Goal: Information Seeking & Learning: Find specific fact

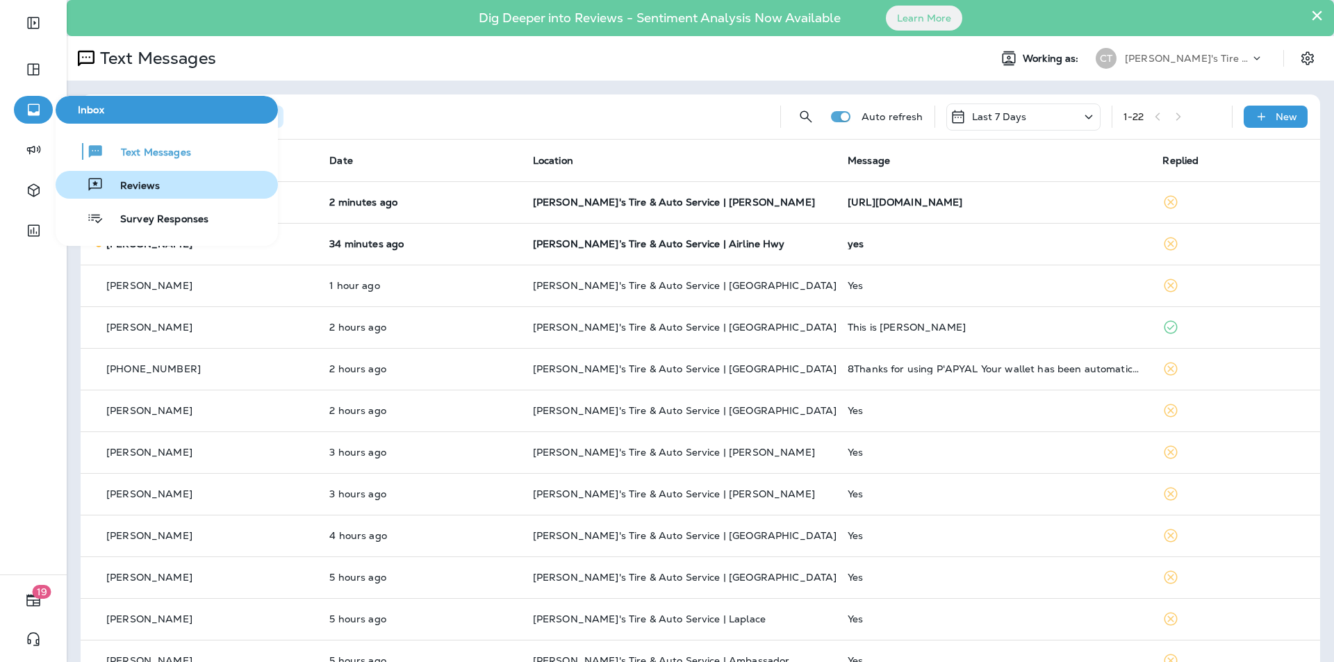
click at [149, 185] on span "Reviews" at bounding box center [132, 186] width 56 height 13
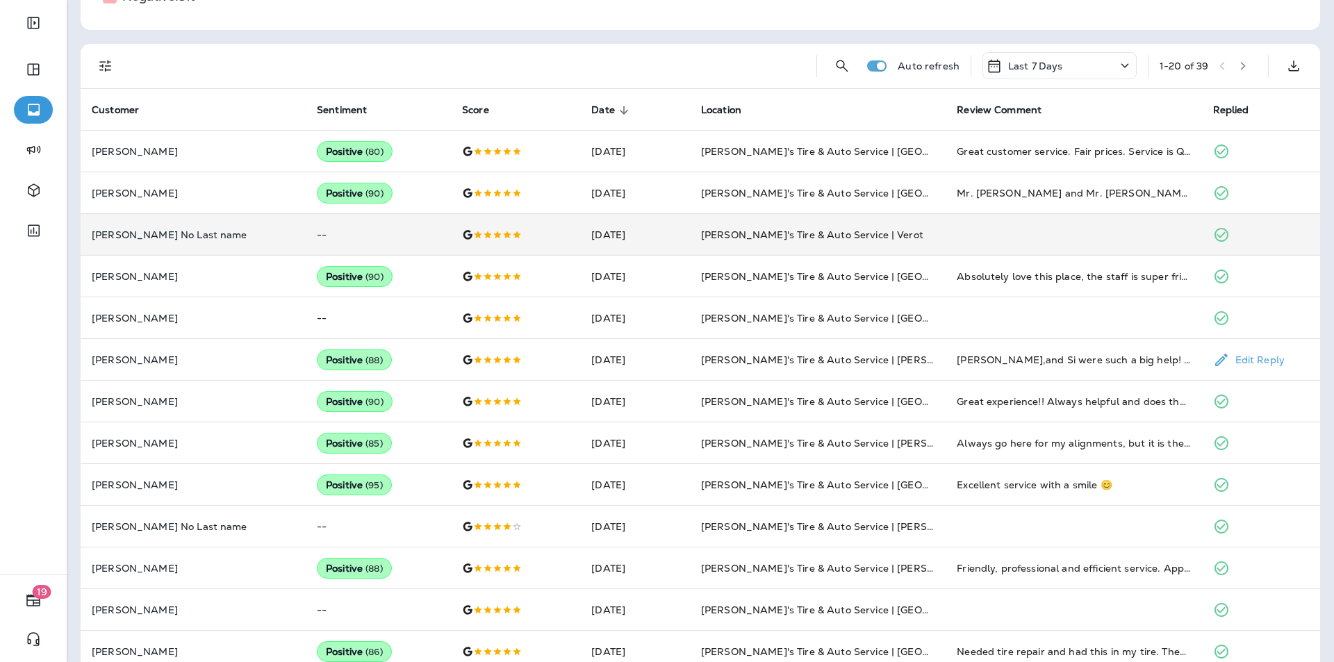
scroll to position [277, 0]
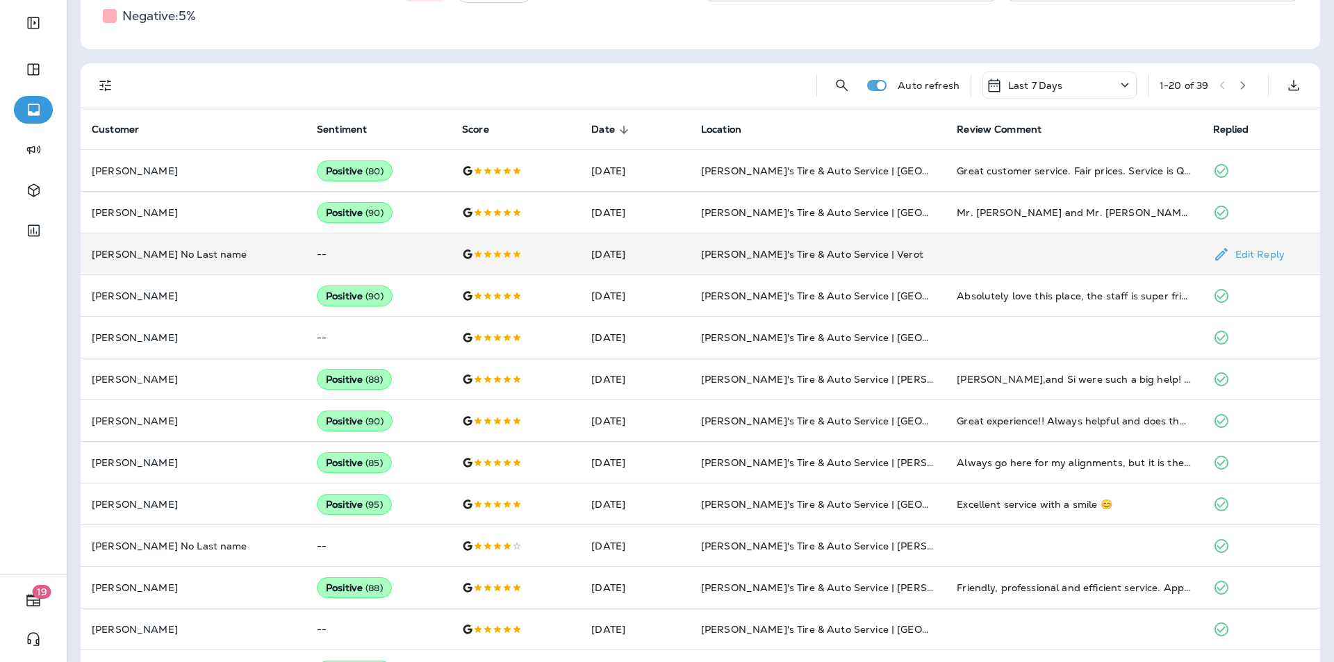
click at [368, 247] on td "--" at bounding box center [378, 254] width 145 height 42
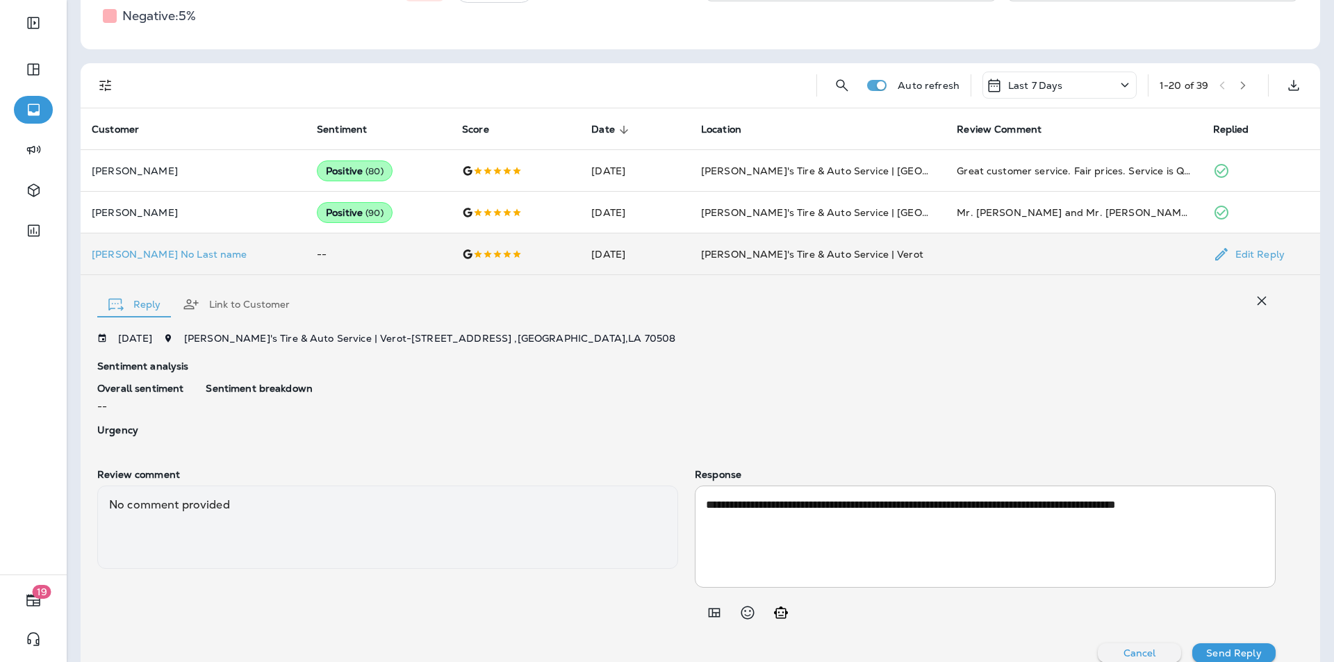
scroll to position [295, 0]
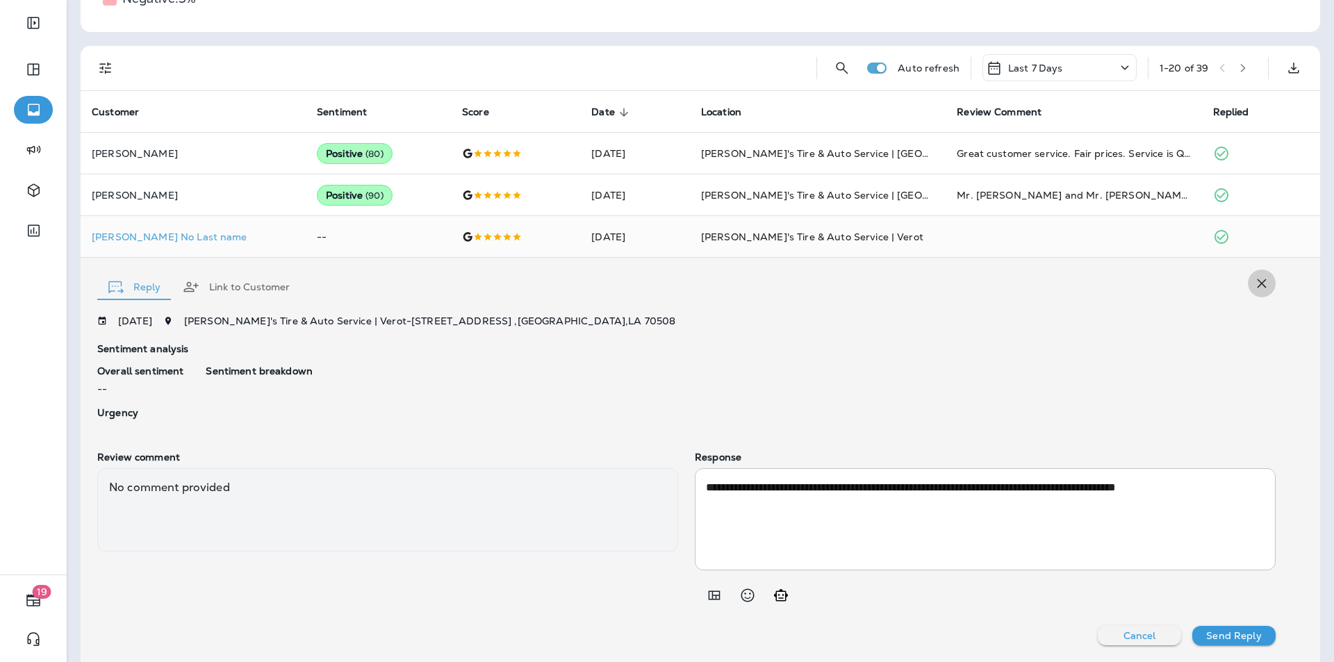
click at [1254, 283] on icon "button" at bounding box center [1261, 283] width 17 height 17
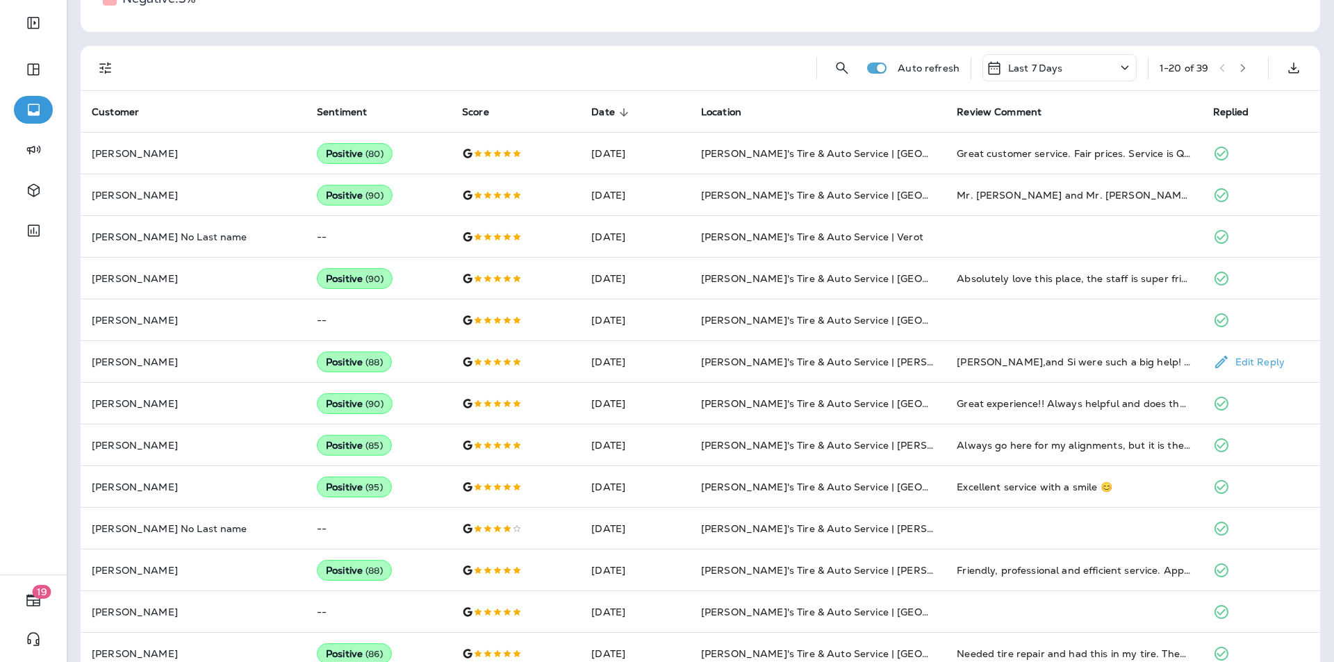
scroll to position [0, 0]
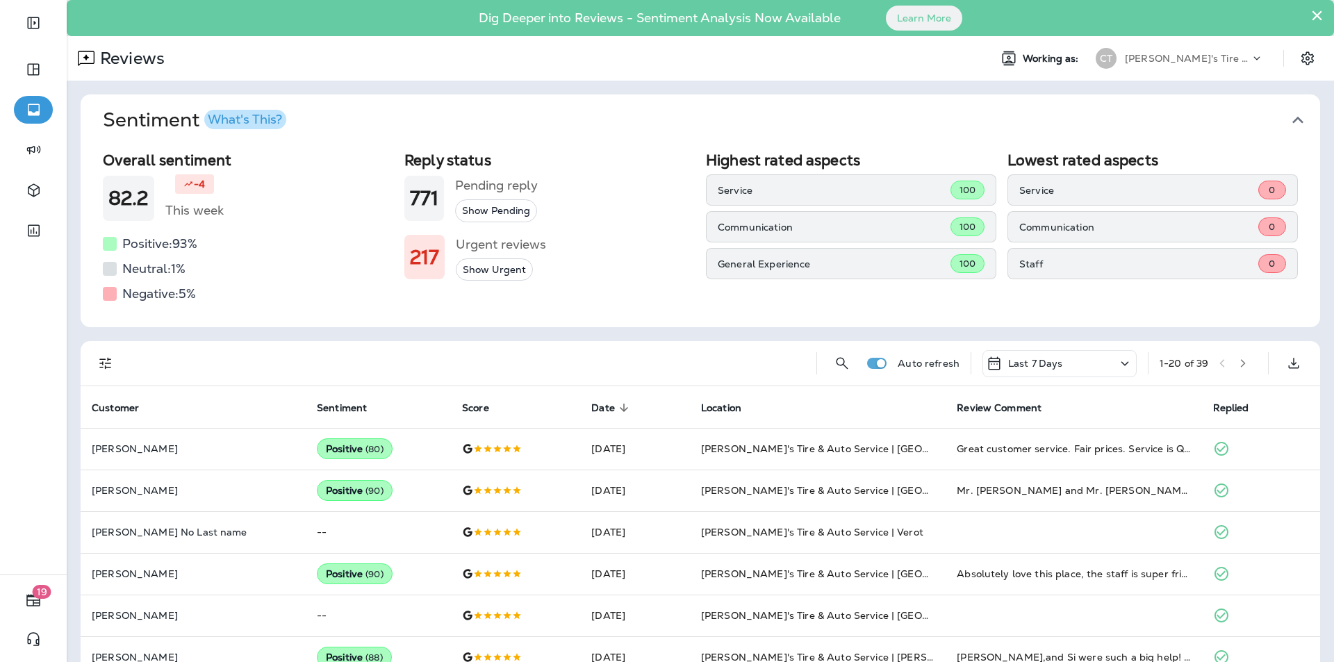
click at [486, 207] on button "Show Pending" at bounding box center [496, 210] width 82 height 23
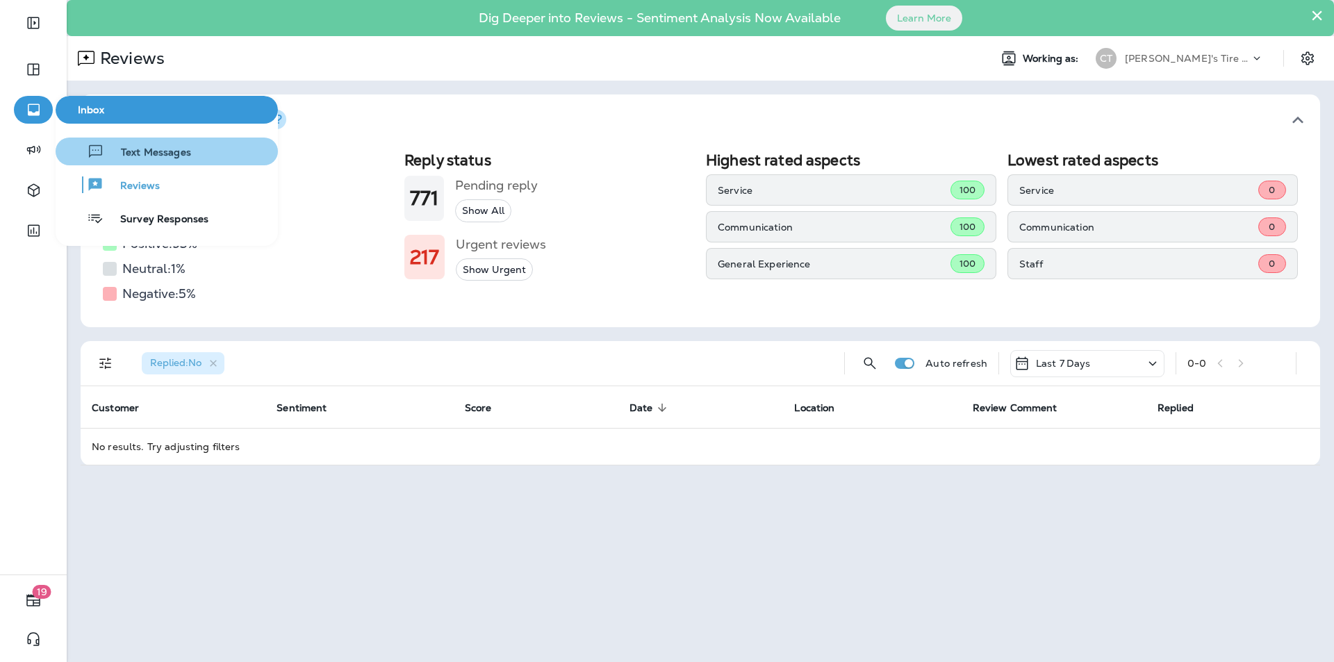
click at [142, 145] on div "Text Messages" at bounding box center [126, 151] width 130 height 17
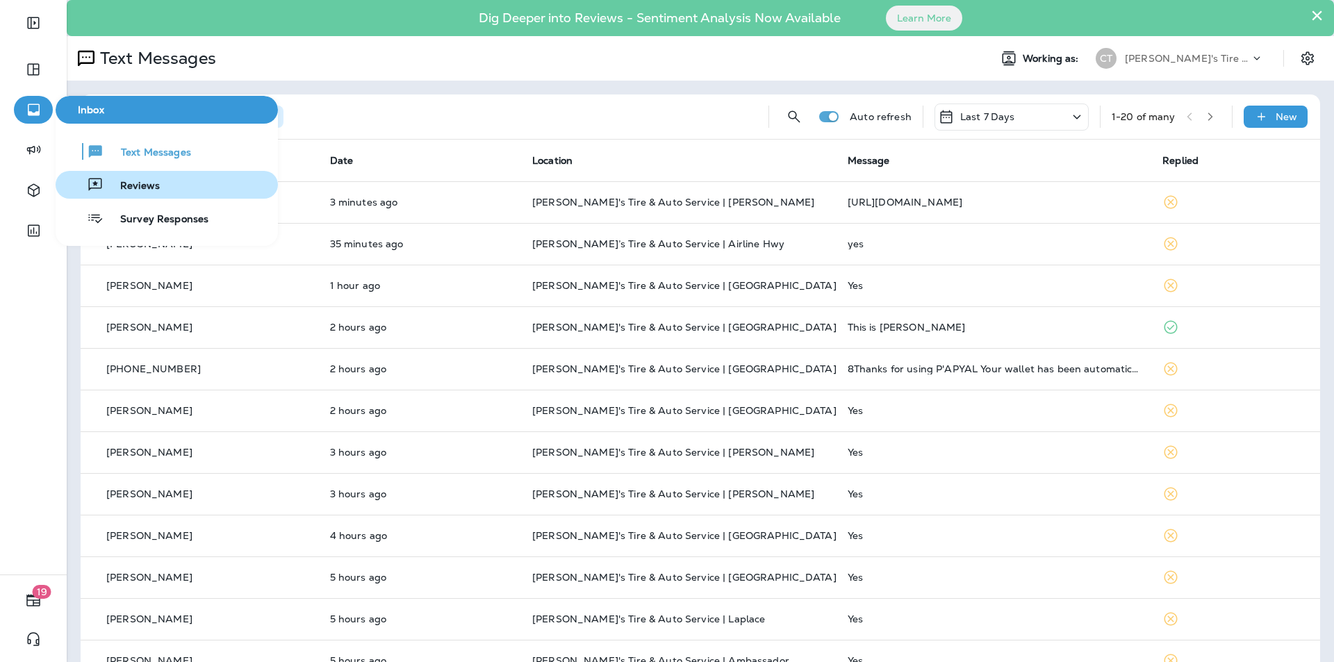
click at [151, 183] on span "Reviews" at bounding box center [132, 186] width 56 height 13
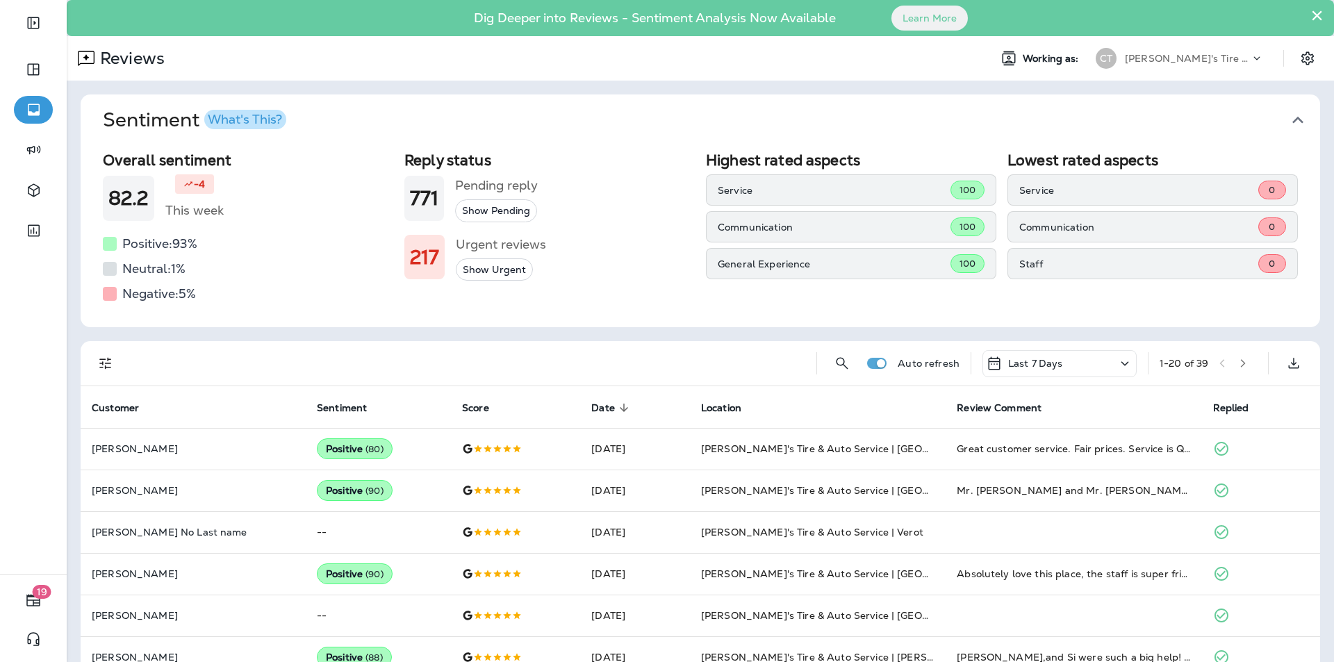
scroll to position [69, 0]
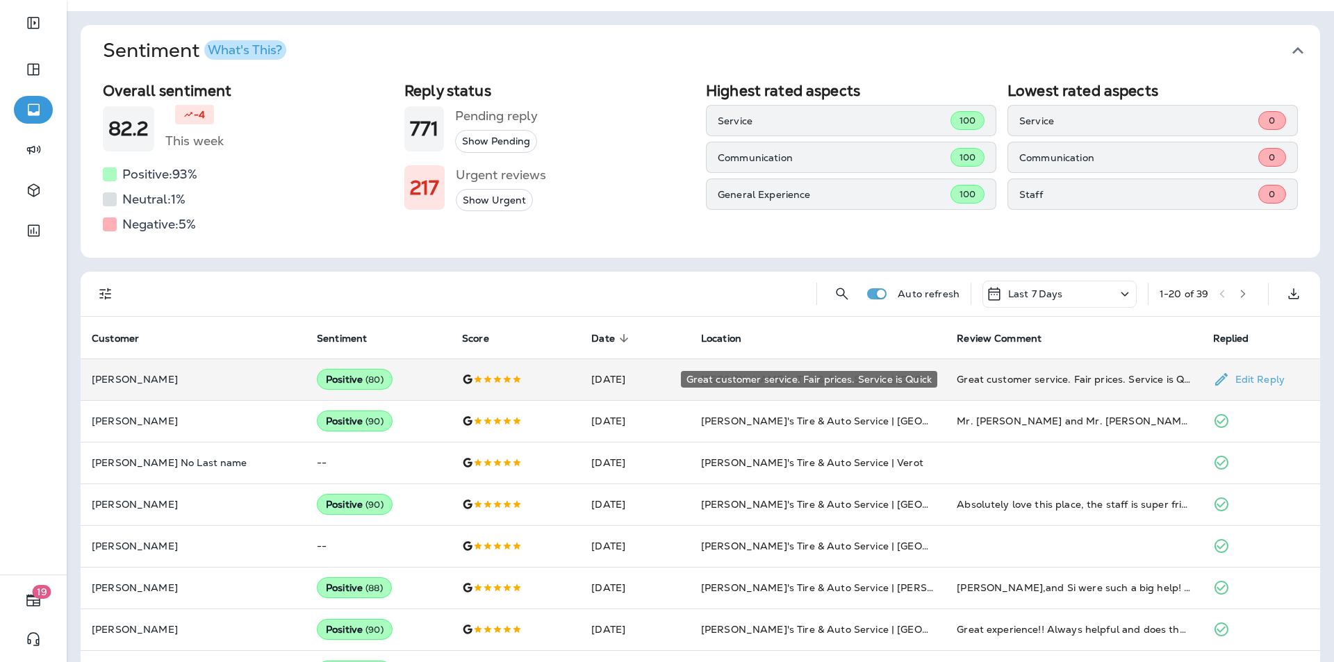
click at [1065, 378] on div "Great customer service. Fair prices. Service is Quick" at bounding box center [1073, 379] width 233 height 14
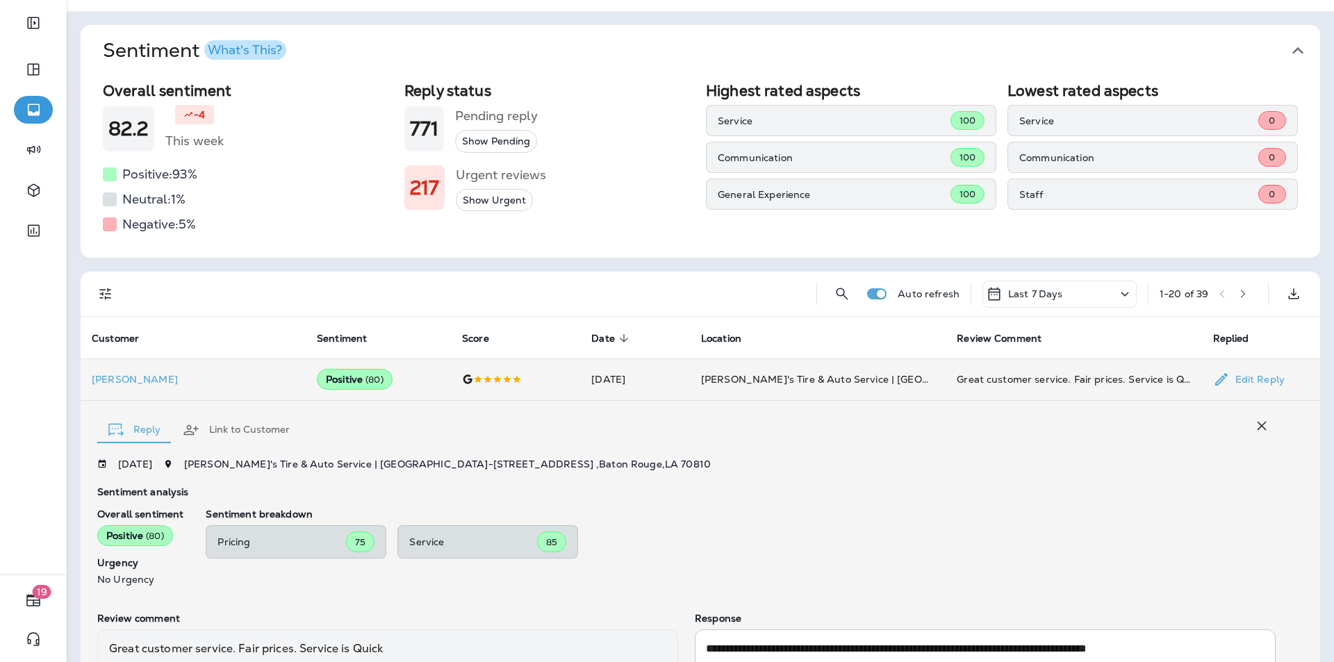
scroll to position [231, 0]
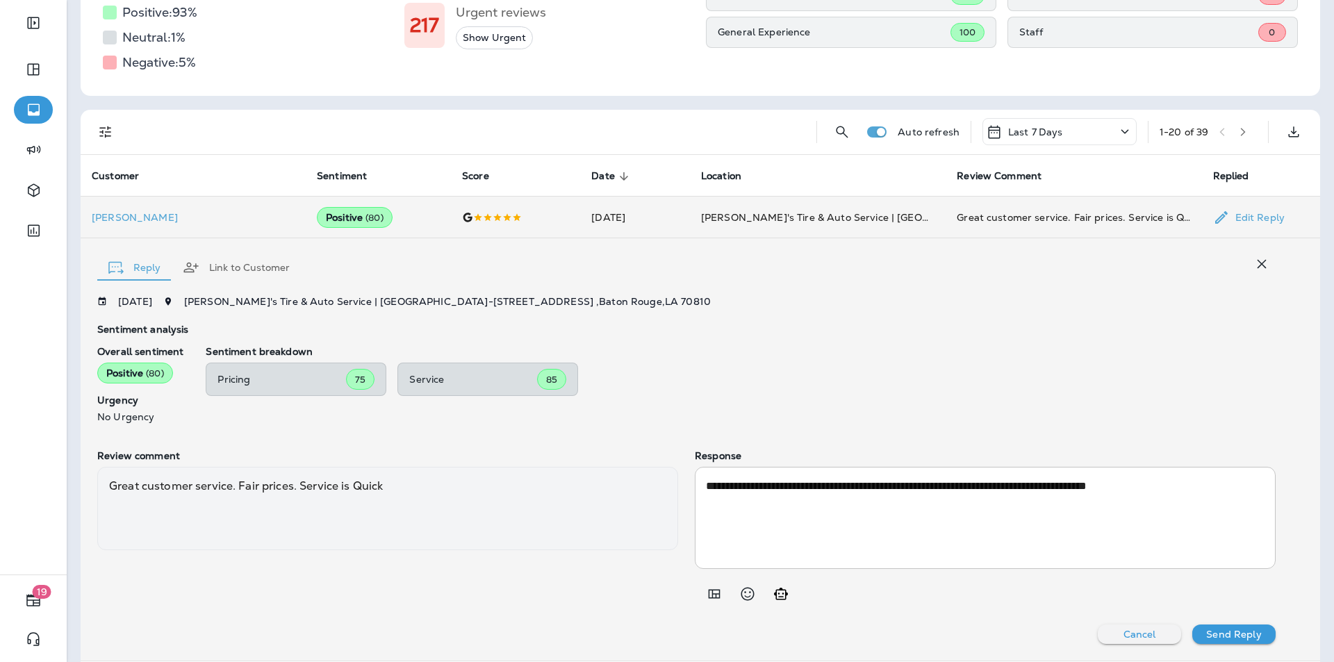
click at [1253, 261] on icon "button" at bounding box center [1261, 264] width 17 height 17
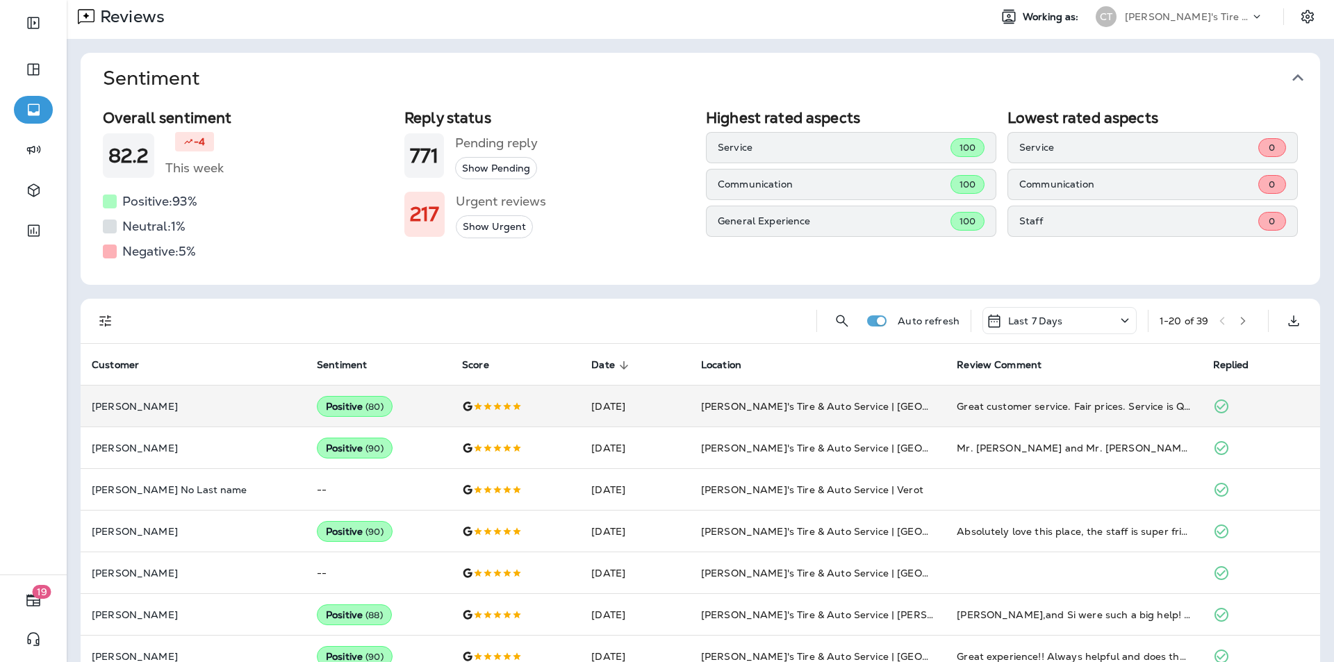
scroll to position [22, 0]
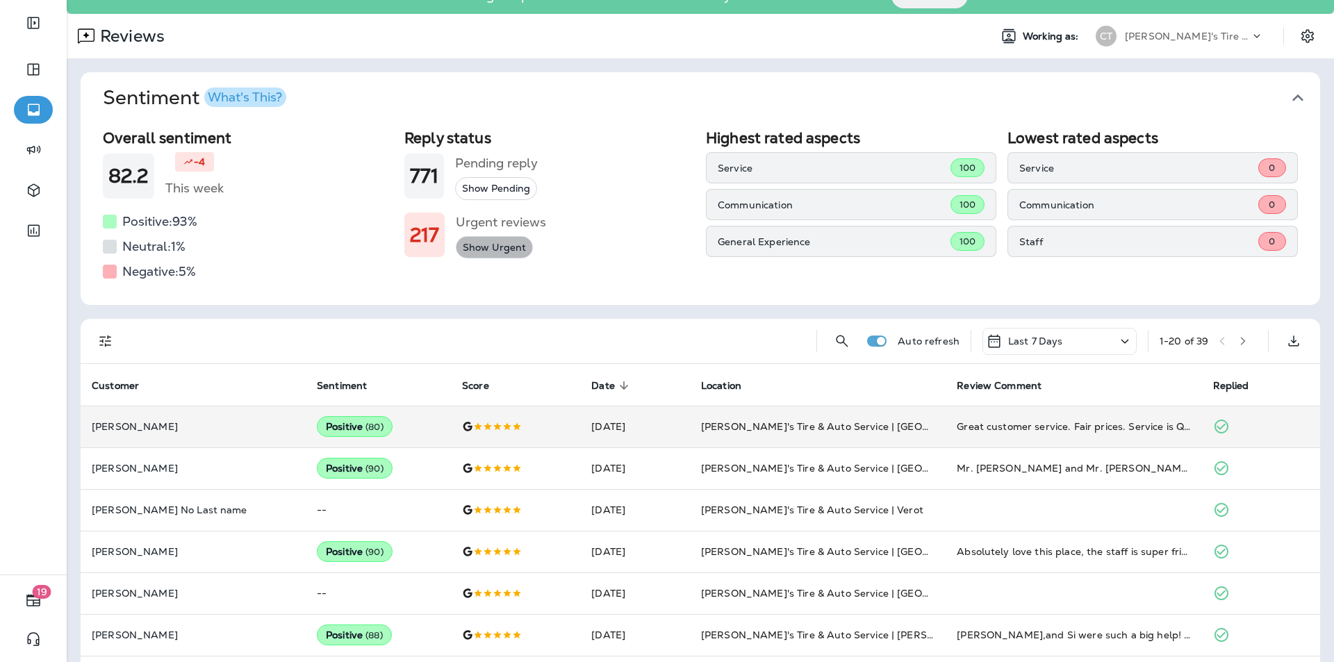
click at [484, 245] on button "Show Urgent" at bounding box center [494, 247] width 77 height 23
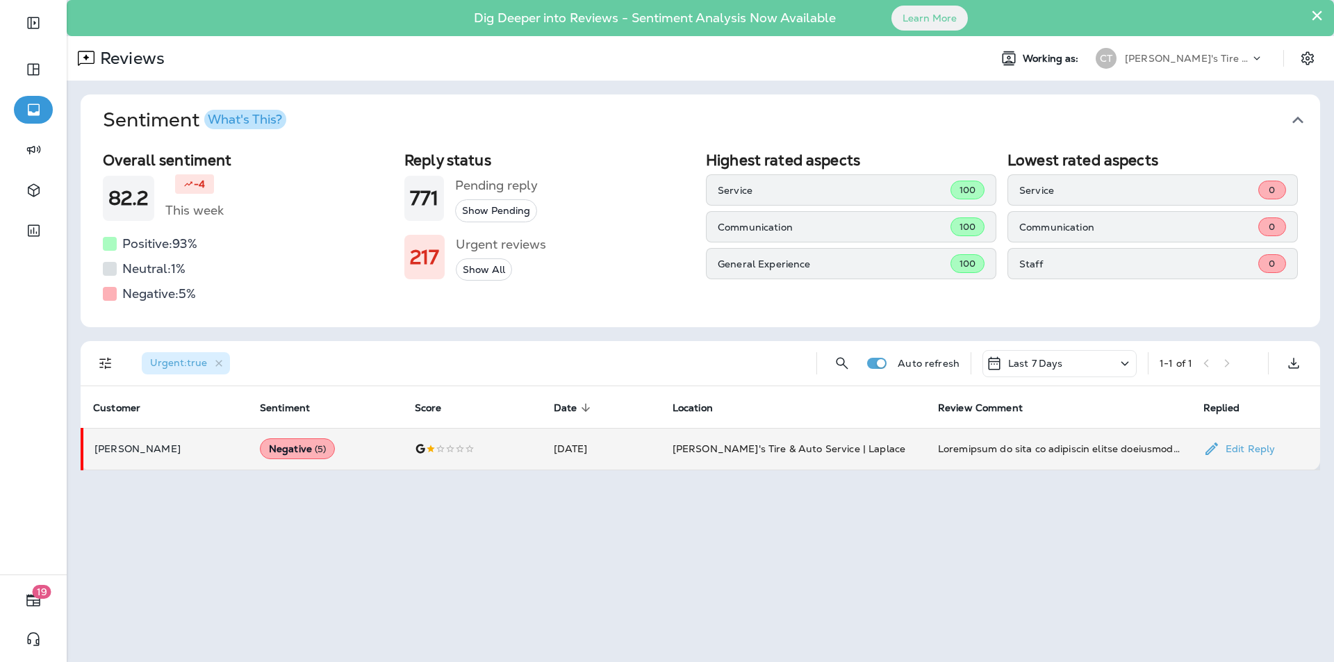
click at [655, 452] on td "[DATE]" at bounding box center [602, 449] width 119 height 42
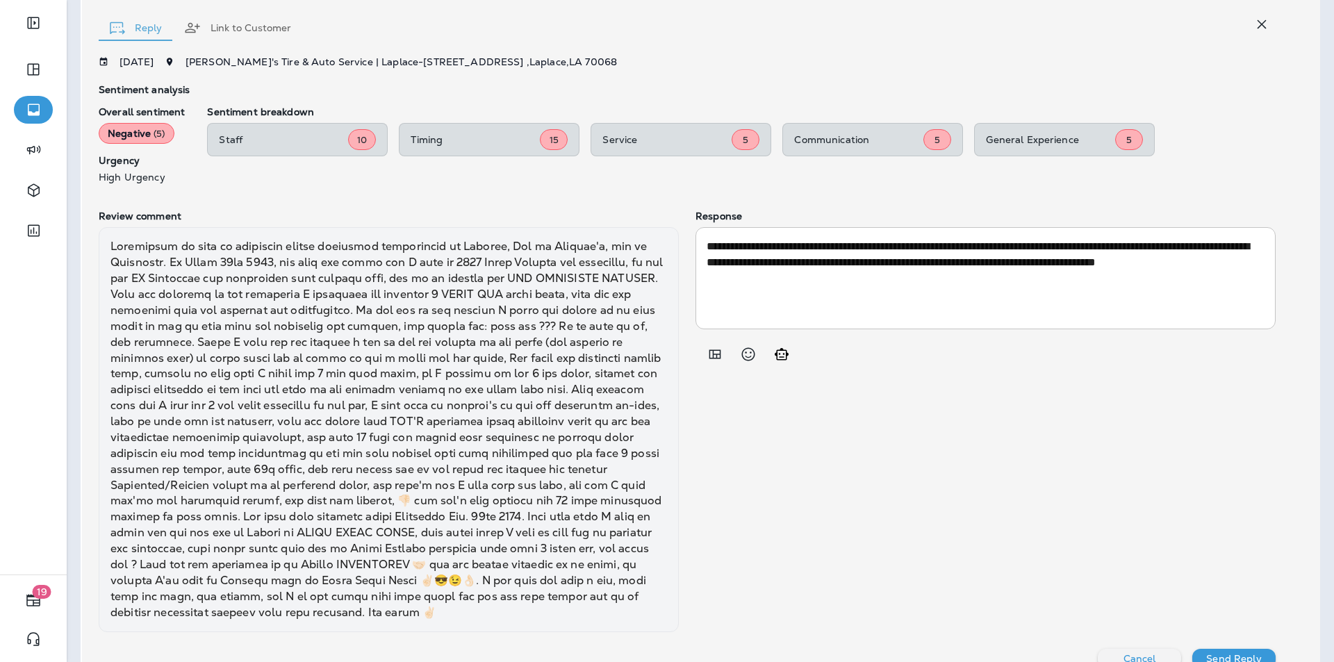
scroll to position [470, 0]
click at [1253, 25] on icon "button" at bounding box center [1261, 25] width 17 height 17
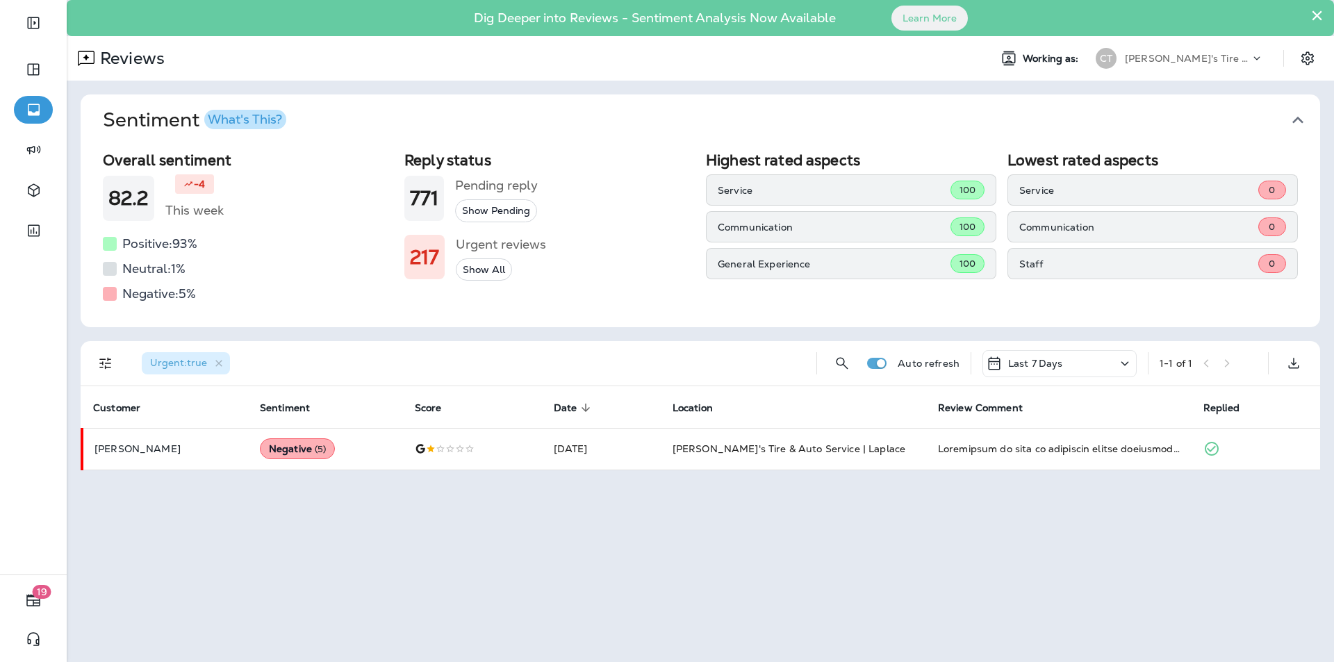
scroll to position [0, 0]
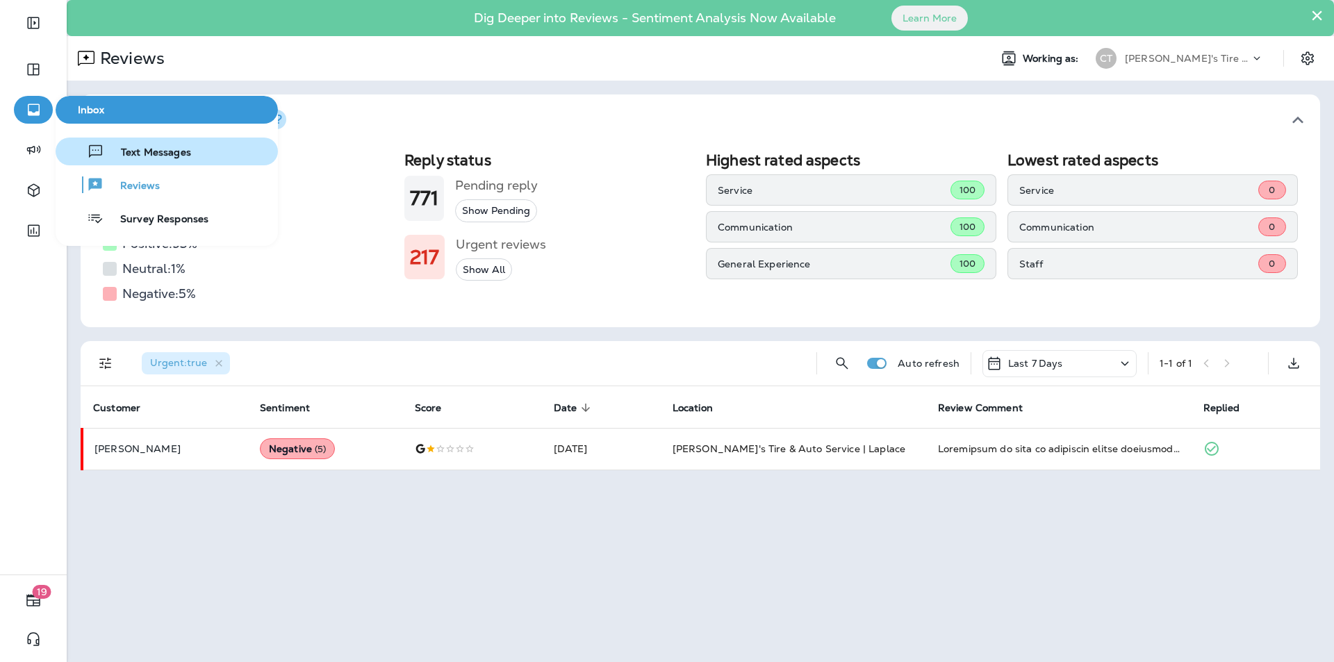
click at [161, 149] on span "Text Messages" at bounding box center [147, 153] width 87 height 13
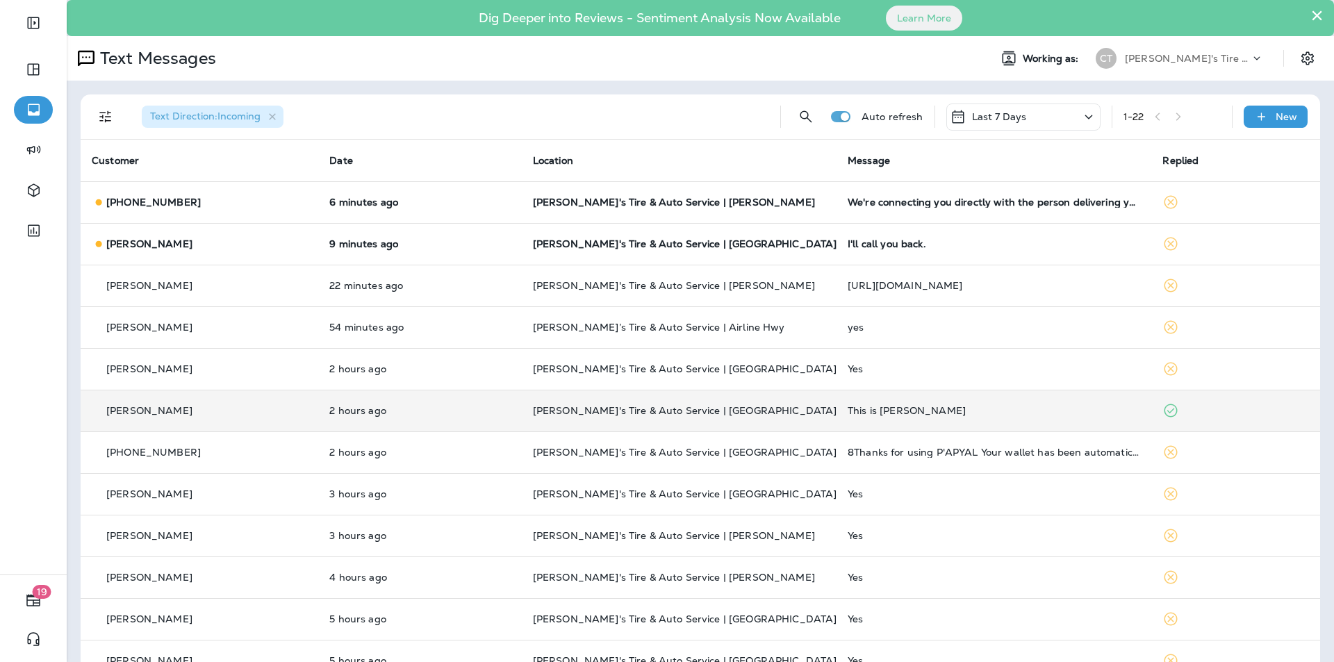
click at [1007, 404] on td "This is [PERSON_NAME]" at bounding box center [994, 411] width 315 height 42
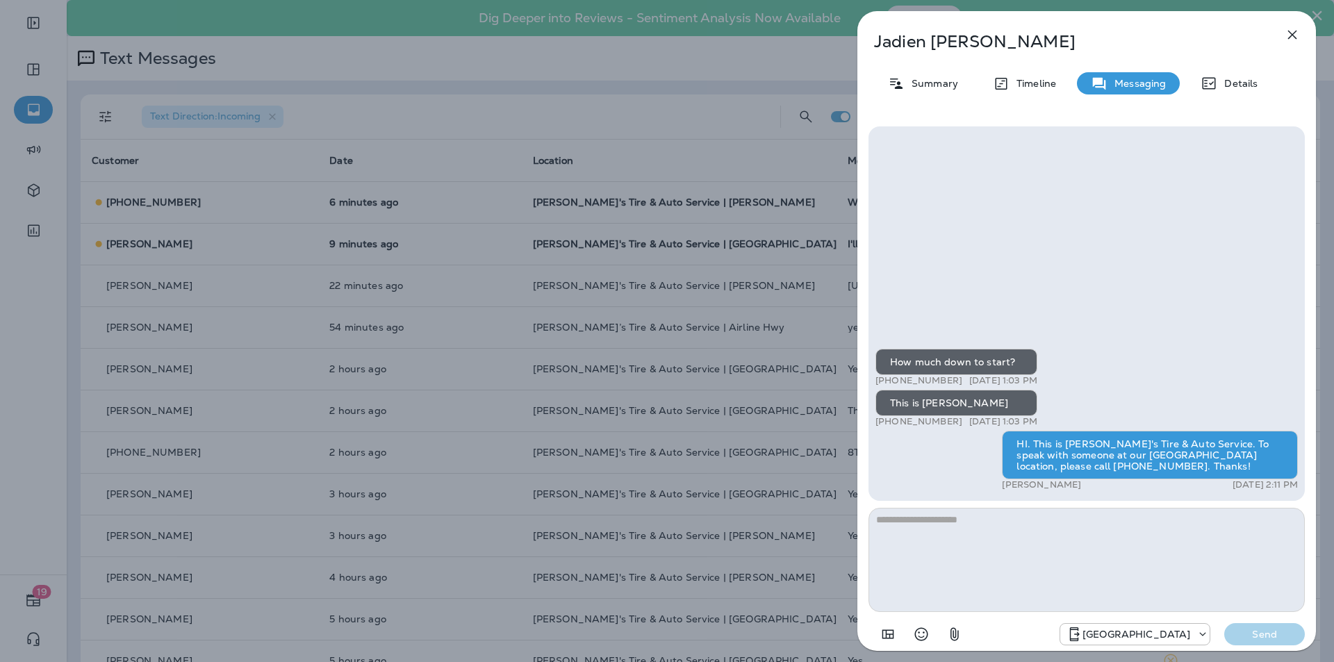
click at [42, 107] on div "[PERSON_NAME] Summary Timeline Messaging Details How much down to start? +1 (33…" at bounding box center [667, 331] width 1334 height 662
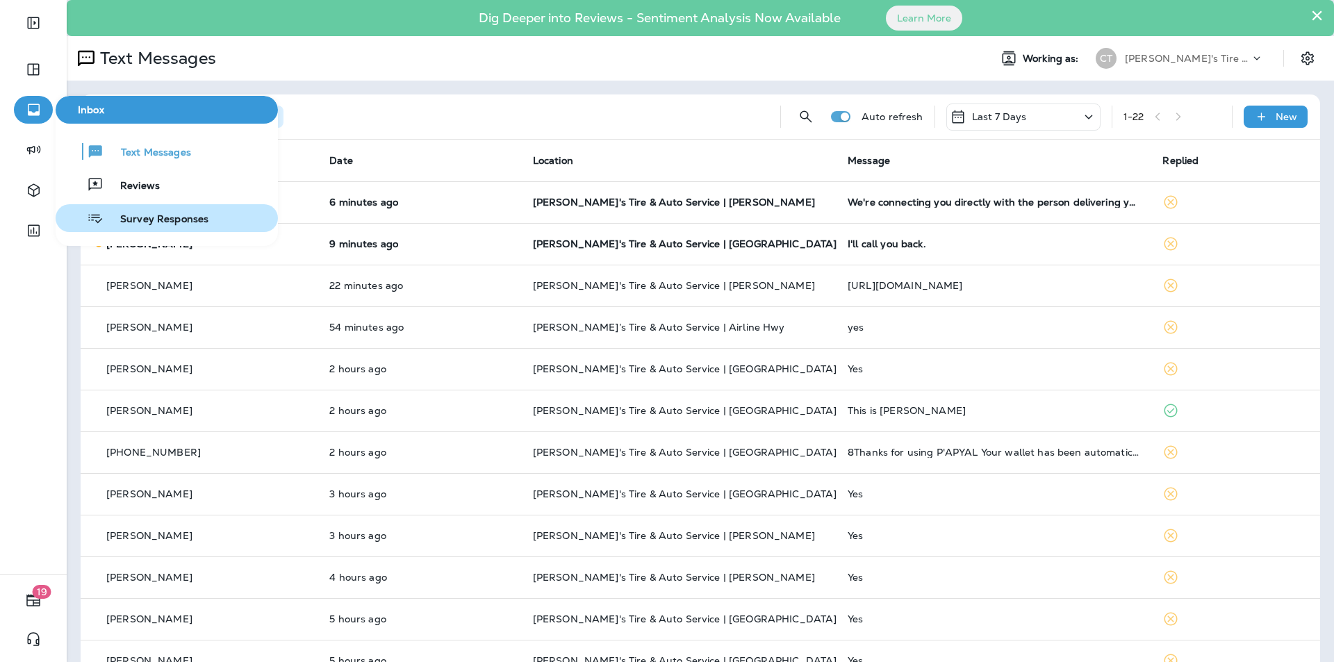
click at [145, 220] on span "Survey Responses" at bounding box center [156, 219] width 105 height 13
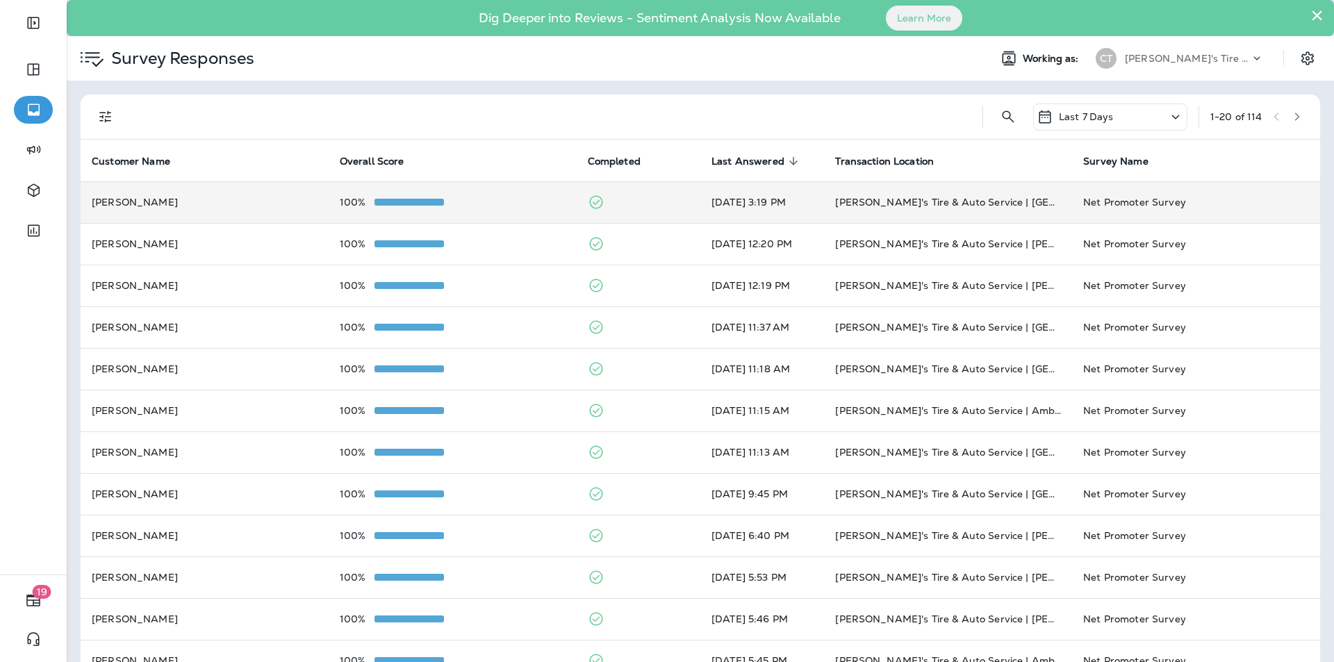
click at [471, 200] on div "100%" at bounding box center [453, 202] width 226 height 11
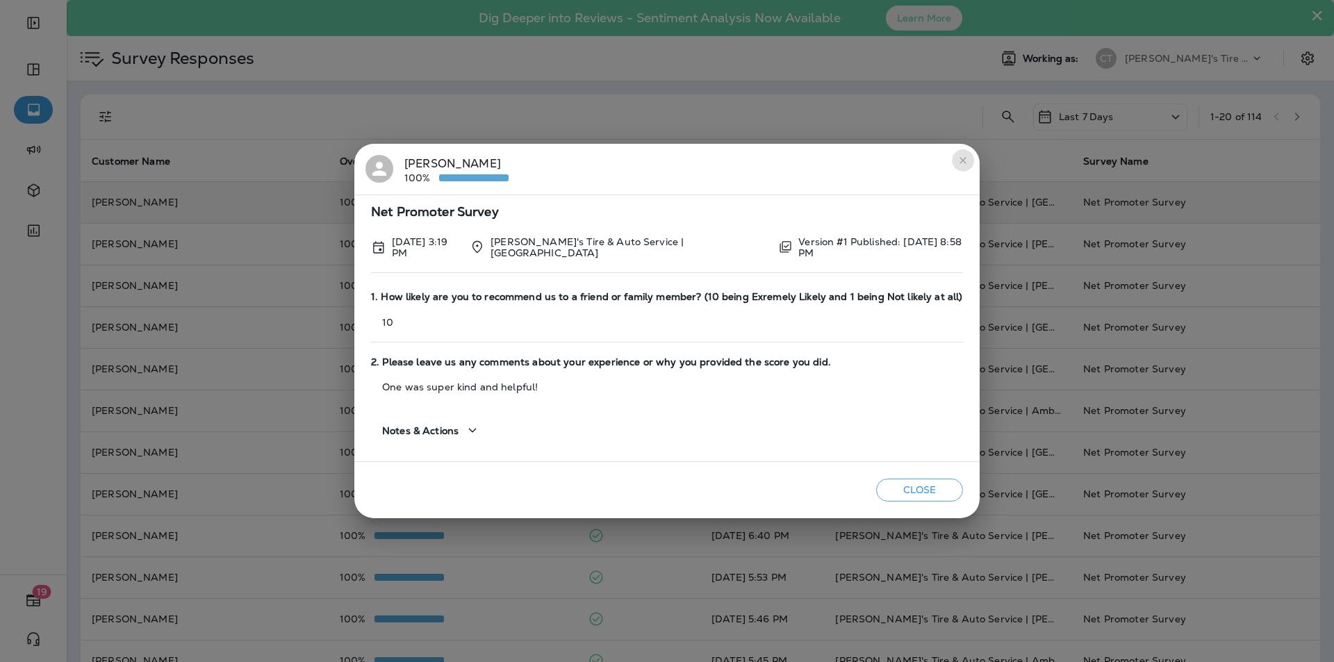
click at [962, 161] on icon "close" at bounding box center [962, 160] width 11 height 11
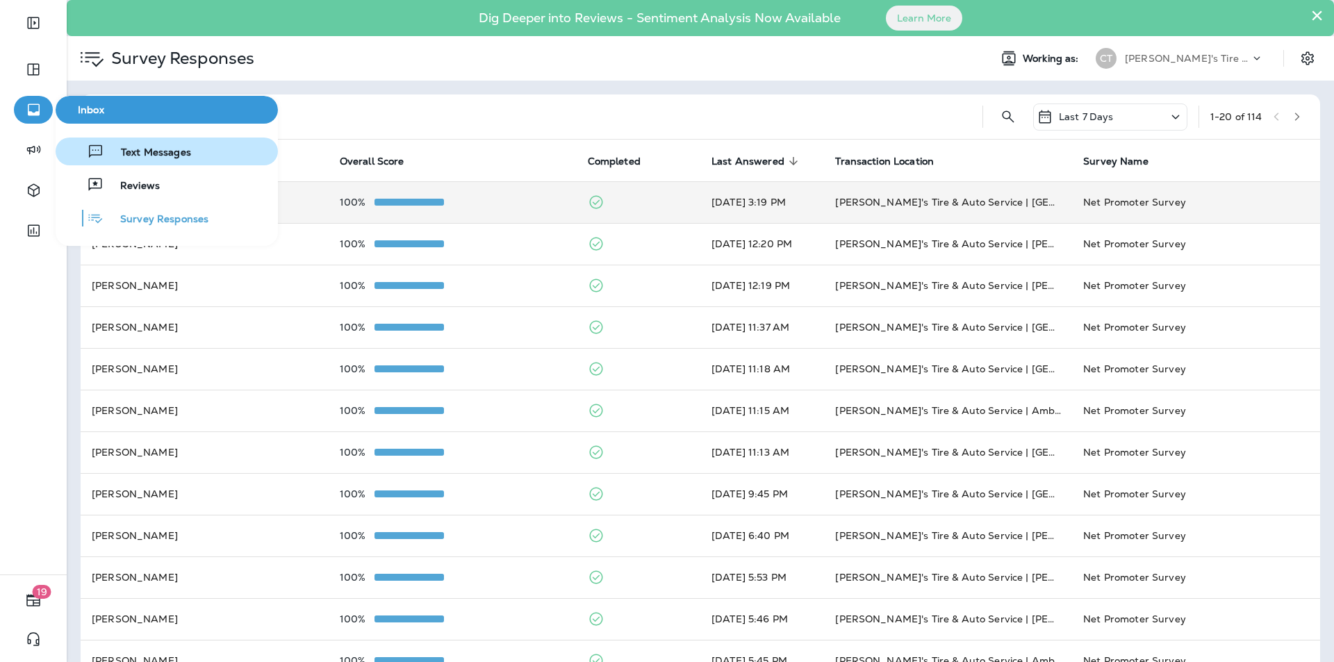
click at [131, 147] on span "Text Messages" at bounding box center [147, 153] width 87 height 13
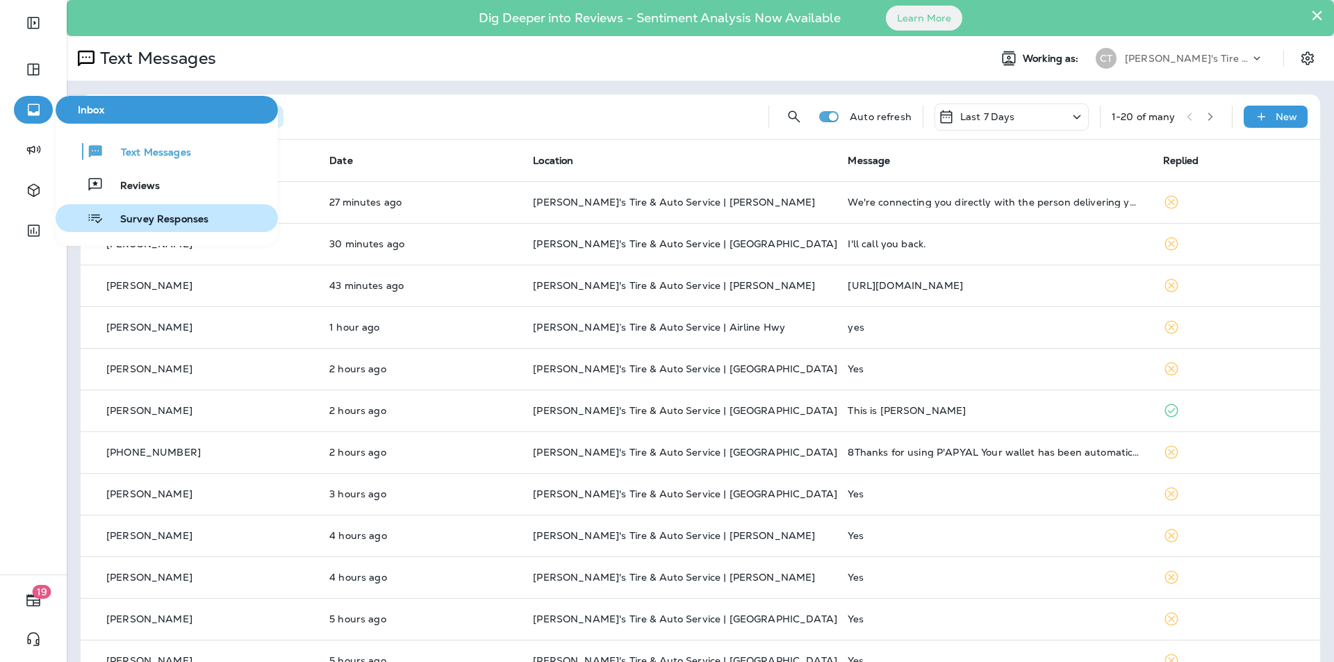
click at [162, 215] on span "Survey Responses" at bounding box center [156, 219] width 105 height 13
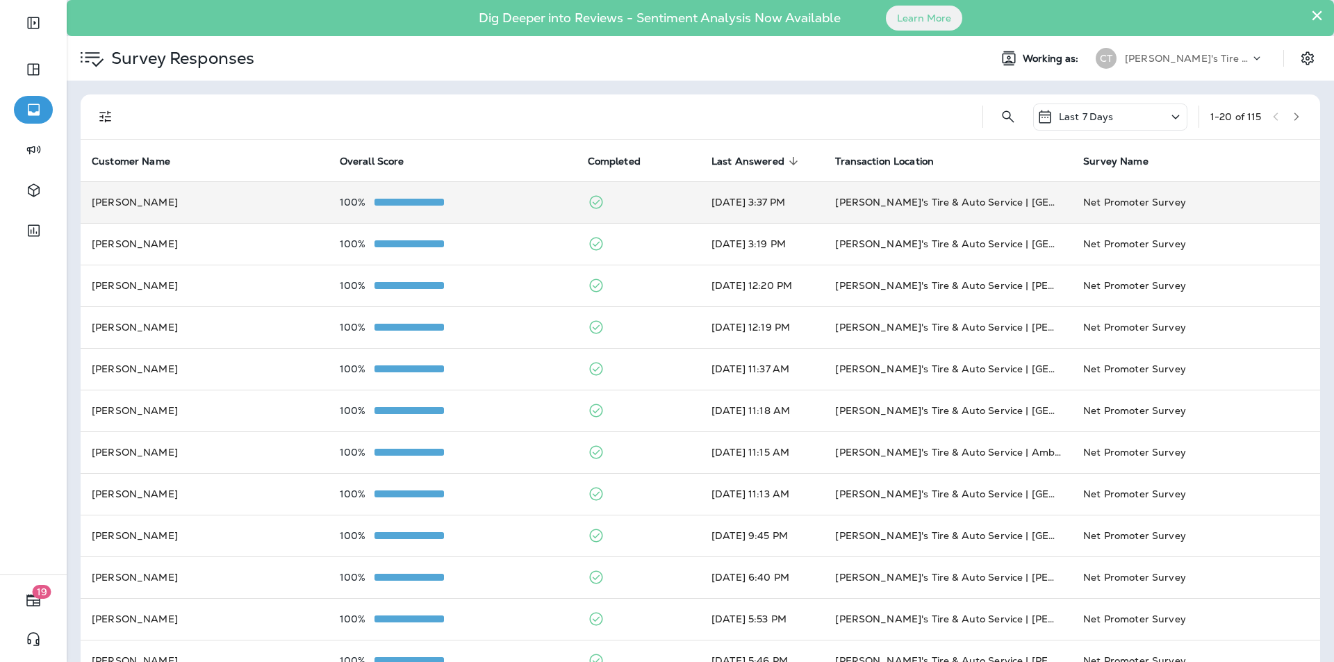
click at [486, 195] on td "100%" at bounding box center [453, 202] width 248 height 42
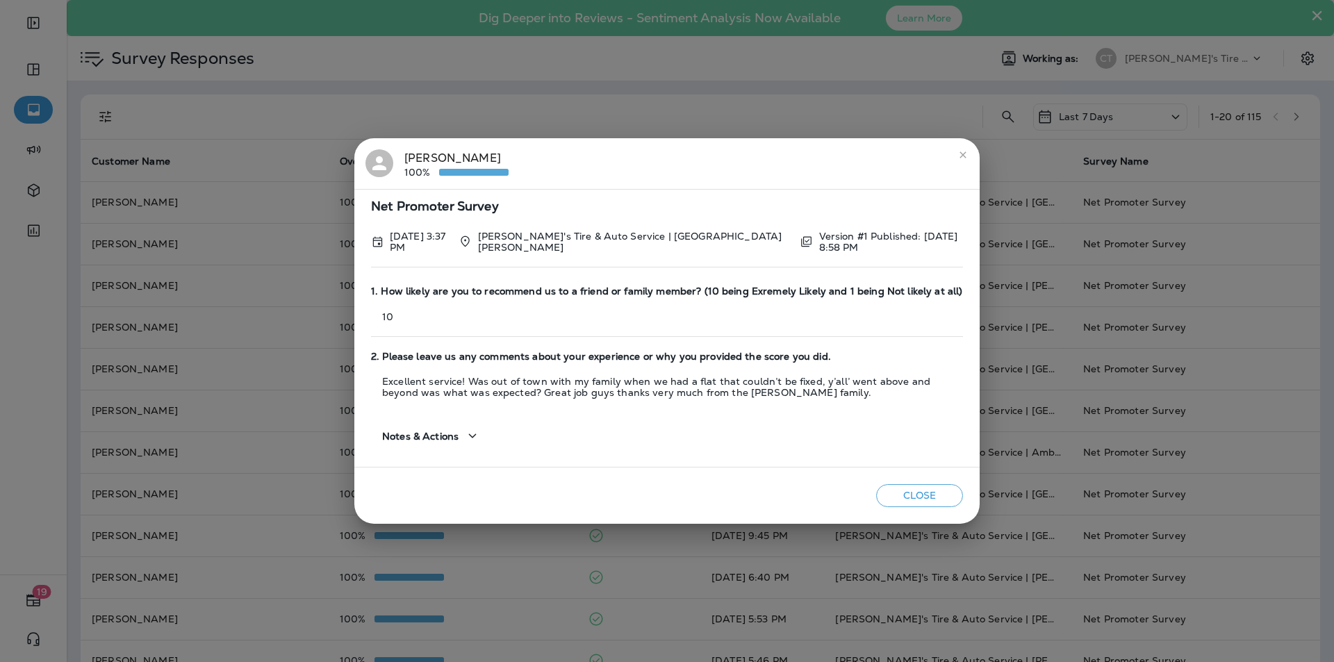
click at [28, 113] on div "[PERSON_NAME] 100% Net Promoter Survey [DATE] 3:37 PM [PERSON_NAME]'s Tire & Au…" at bounding box center [667, 331] width 1334 height 662
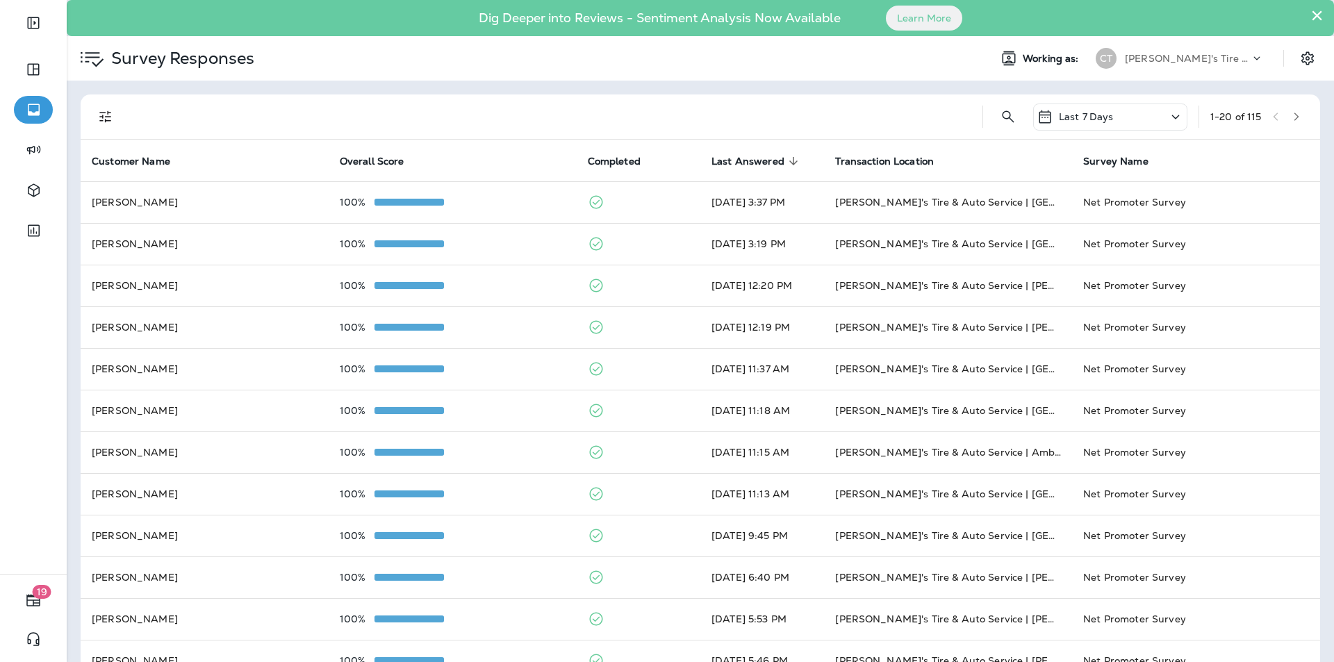
click at [32, 106] on icon "button" at bounding box center [33, 109] width 17 height 17
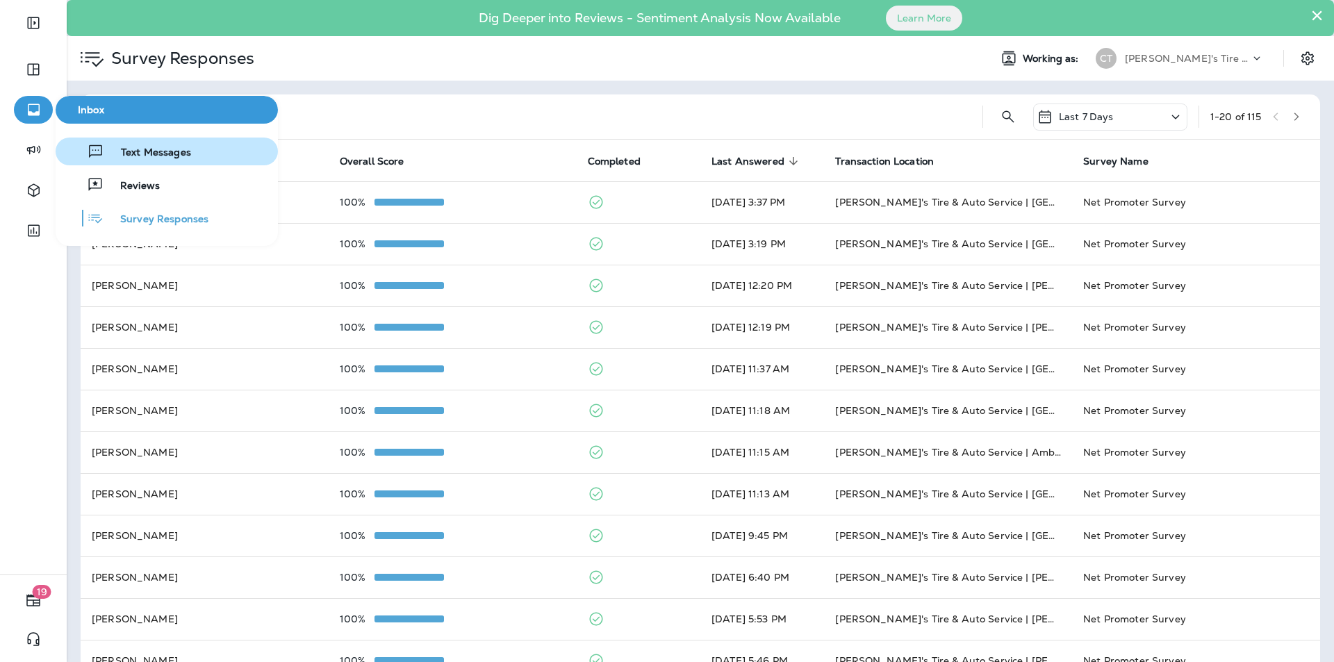
click at [148, 150] on span "Text Messages" at bounding box center [147, 153] width 87 height 13
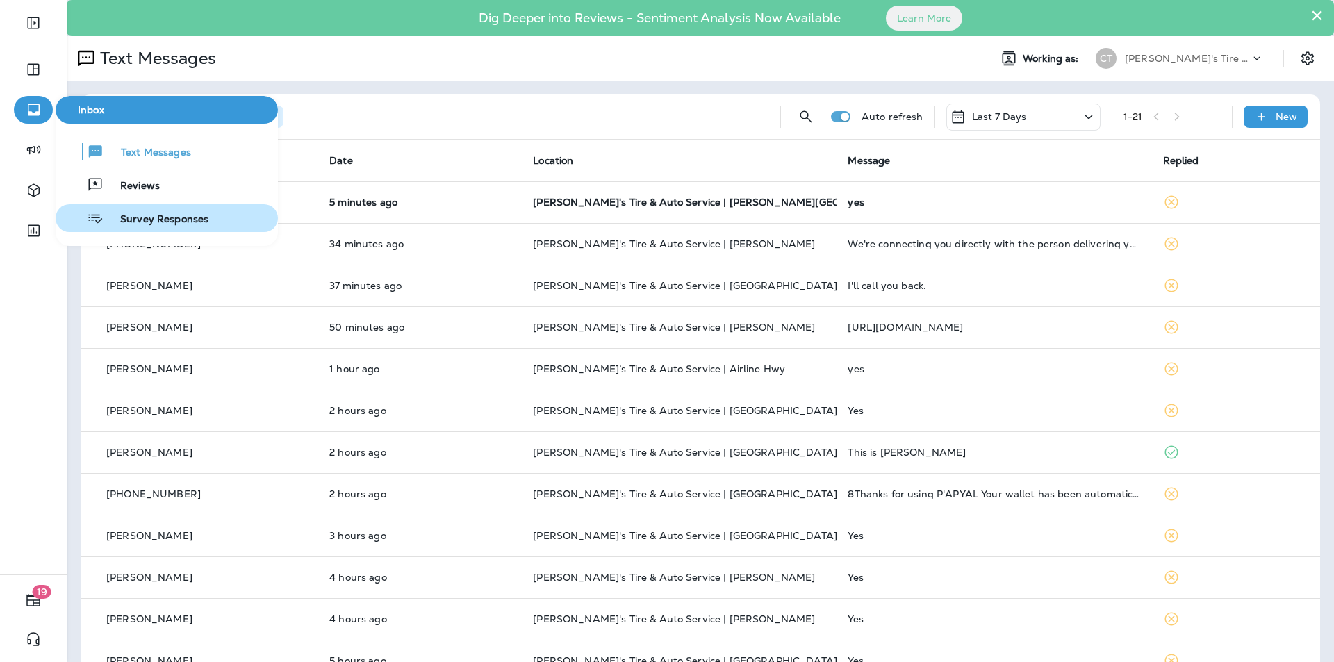
click at [148, 218] on span "Survey Responses" at bounding box center [156, 219] width 105 height 13
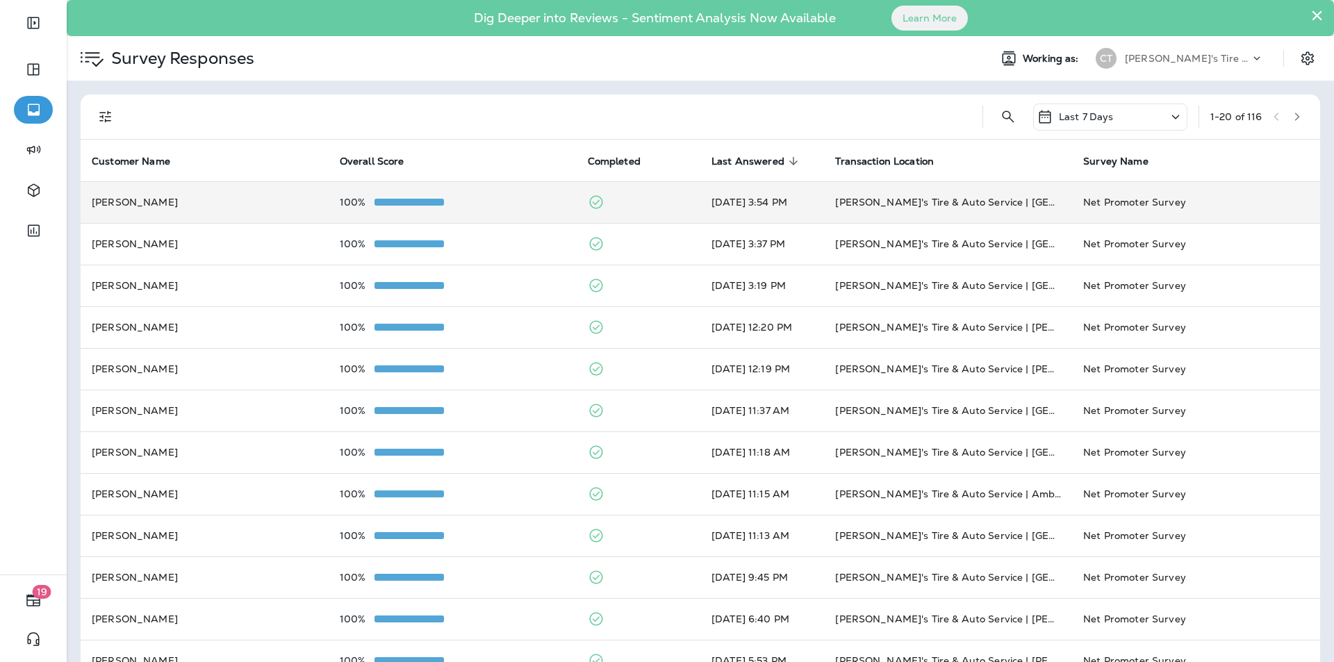
click at [498, 203] on div "100%" at bounding box center [453, 202] width 226 height 11
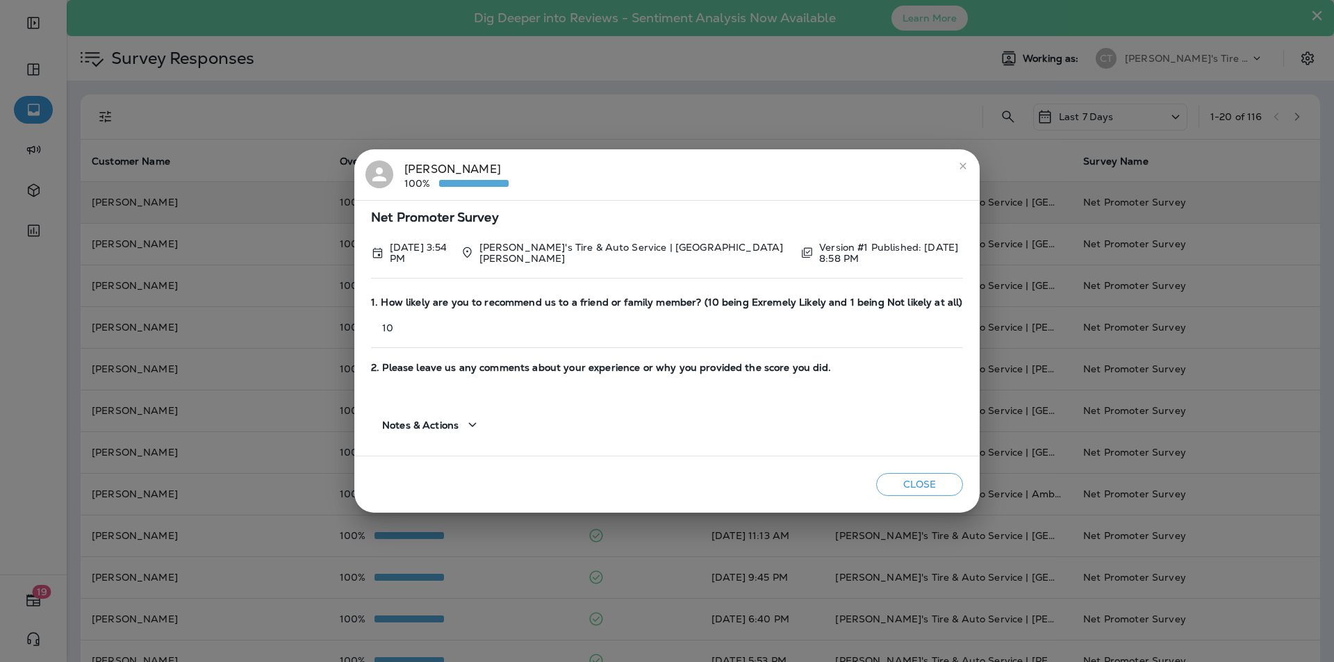
drag, startPoint x: 964, startPoint y: 165, endPoint x: 937, endPoint y: 164, distance: 26.4
click at [963, 165] on icon "close" at bounding box center [962, 166] width 11 height 11
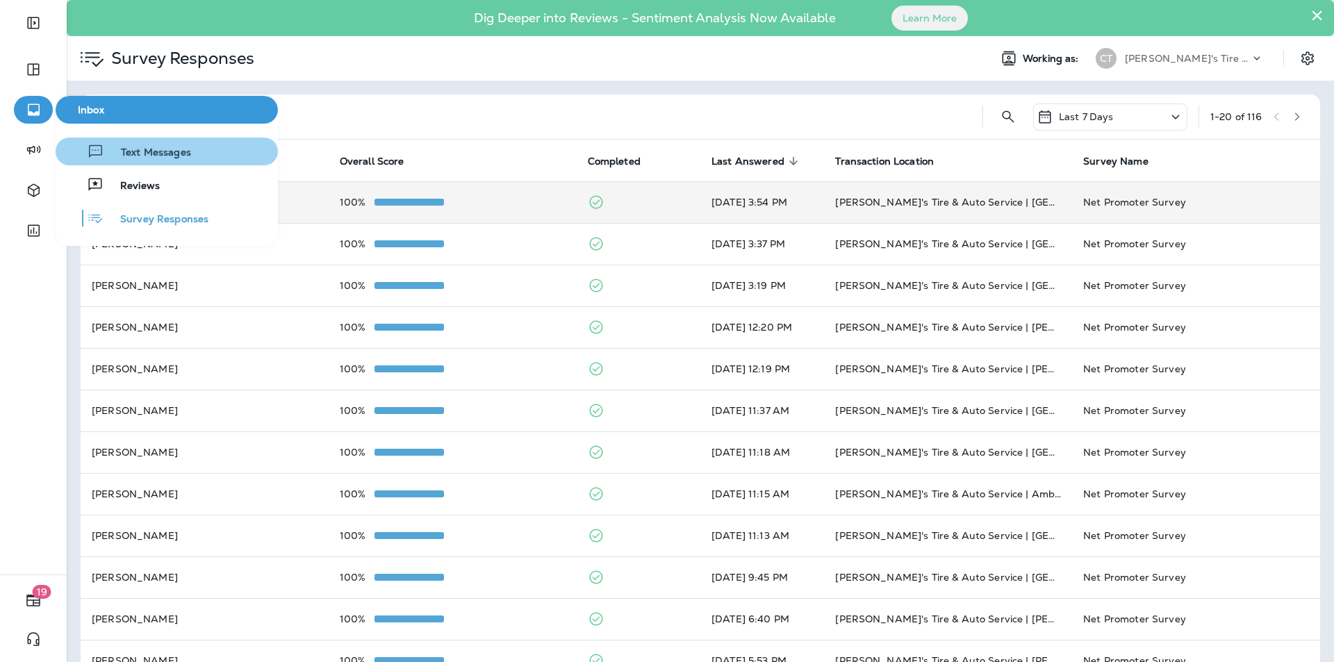
click at [156, 155] on span "Text Messages" at bounding box center [147, 153] width 87 height 13
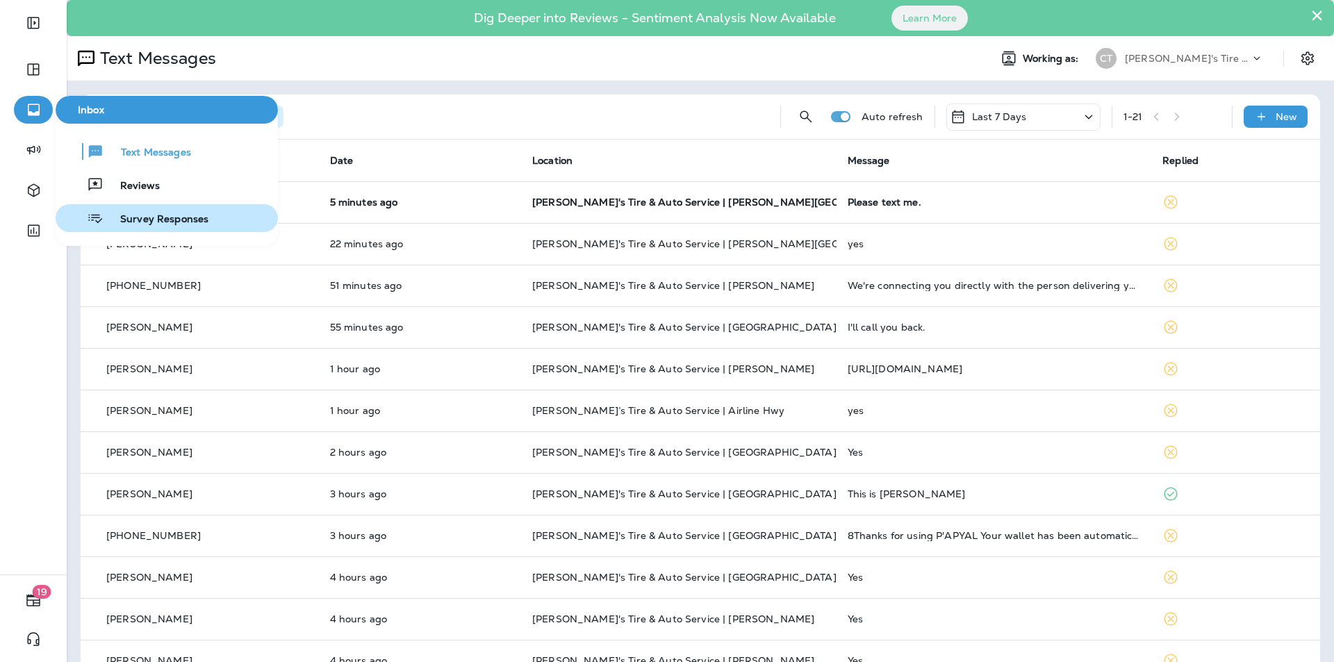
click at [155, 217] on span "Survey Responses" at bounding box center [156, 219] width 105 height 13
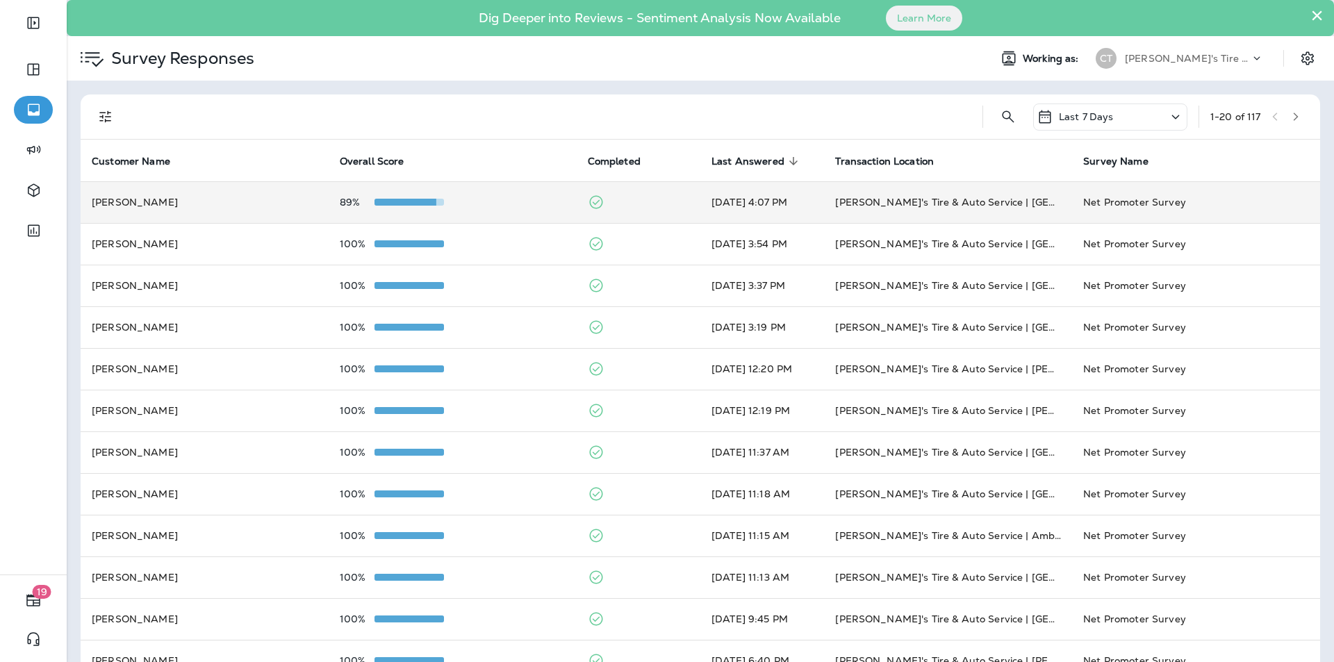
click at [504, 201] on div "89%" at bounding box center [453, 202] width 226 height 11
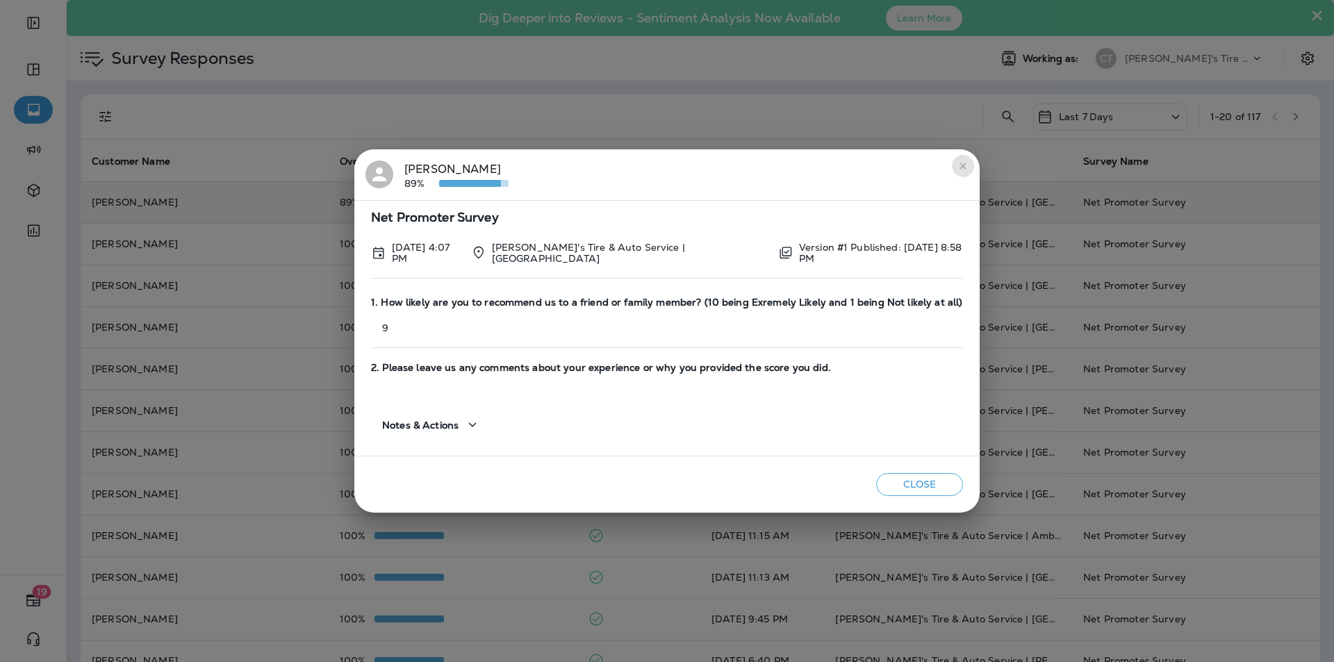
click at [961, 165] on icon "close" at bounding box center [962, 166] width 11 height 11
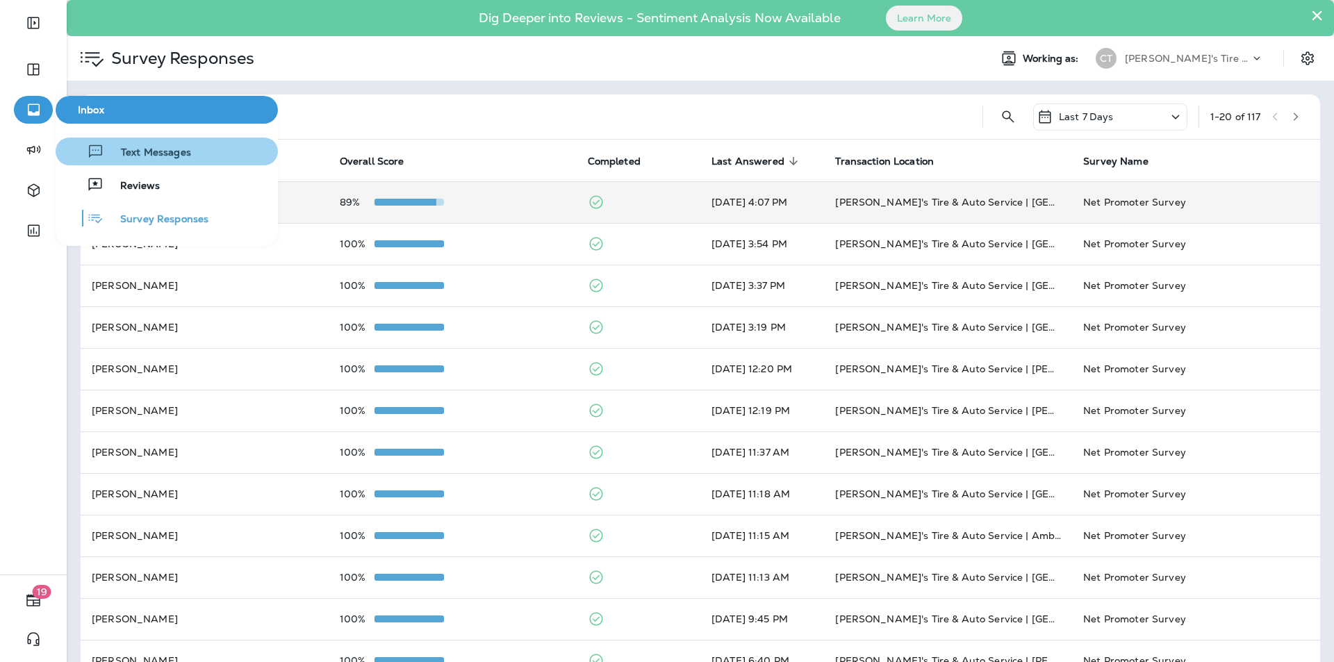
click at [142, 148] on span "Text Messages" at bounding box center [147, 153] width 87 height 13
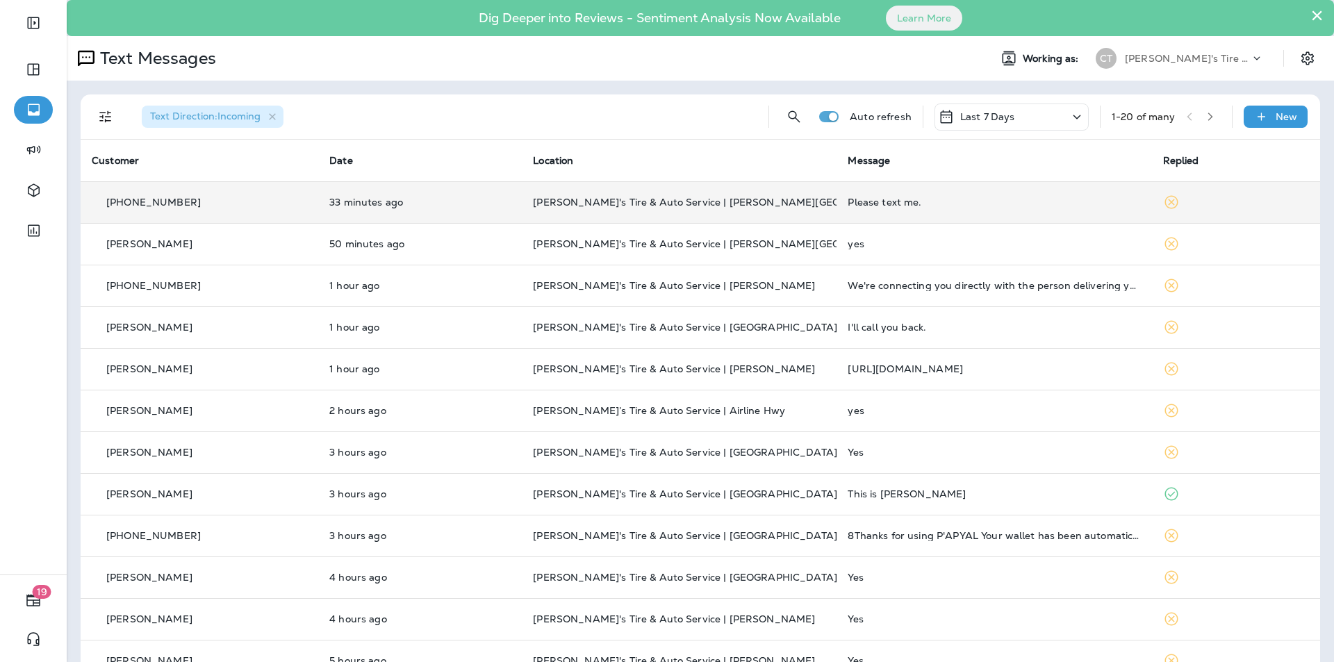
click at [798, 203] on p "[PERSON_NAME]'s Tire & Auto Service | [PERSON_NAME][GEOGRAPHIC_DATA]" at bounding box center [679, 202] width 293 height 11
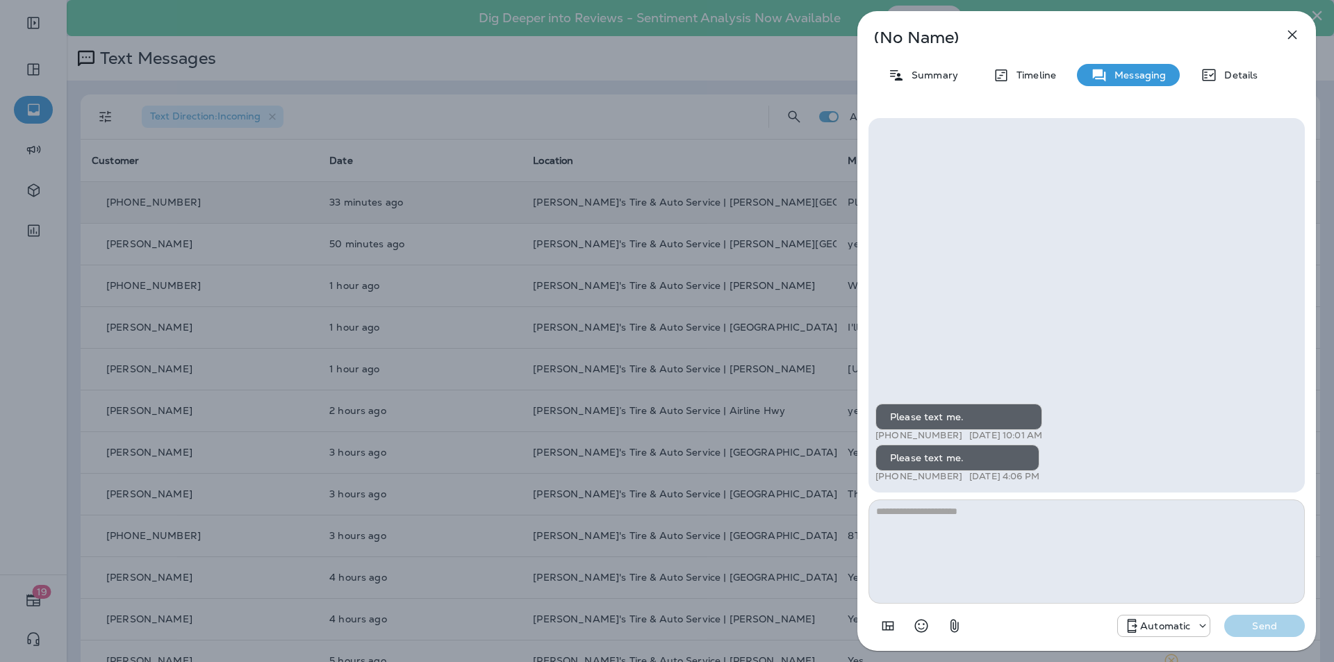
drag, startPoint x: 957, startPoint y: 475, endPoint x: 888, endPoint y: 477, distance: 69.5
click at [888, 477] on div "+1 (225) 938-0910 [DATE] 4:06 PM" at bounding box center [957, 476] width 164 height 11
copy p "[PHONE_NUMBER]"
click at [1294, 33] on icon "button" at bounding box center [1292, 35] width 9 height 9
